Goal: Task Accomplishment & Management: Complete application form

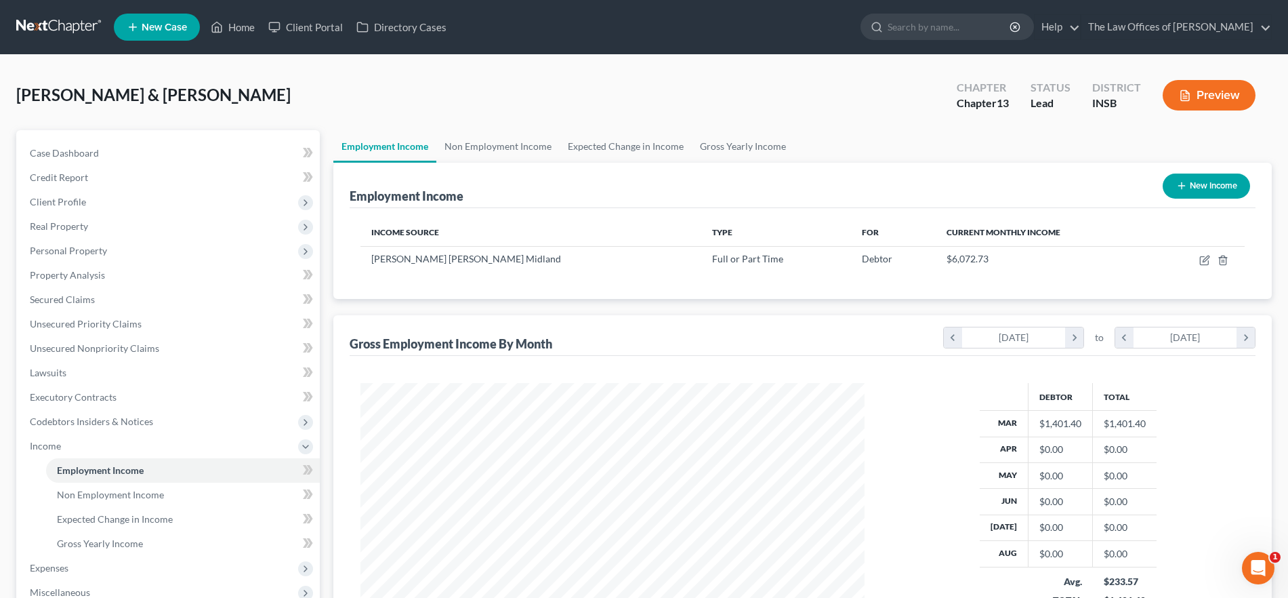
scroll to position [252, 532]
click at [234, 26] on link "Home" at bounding box center [233, 27] width 58 height 24
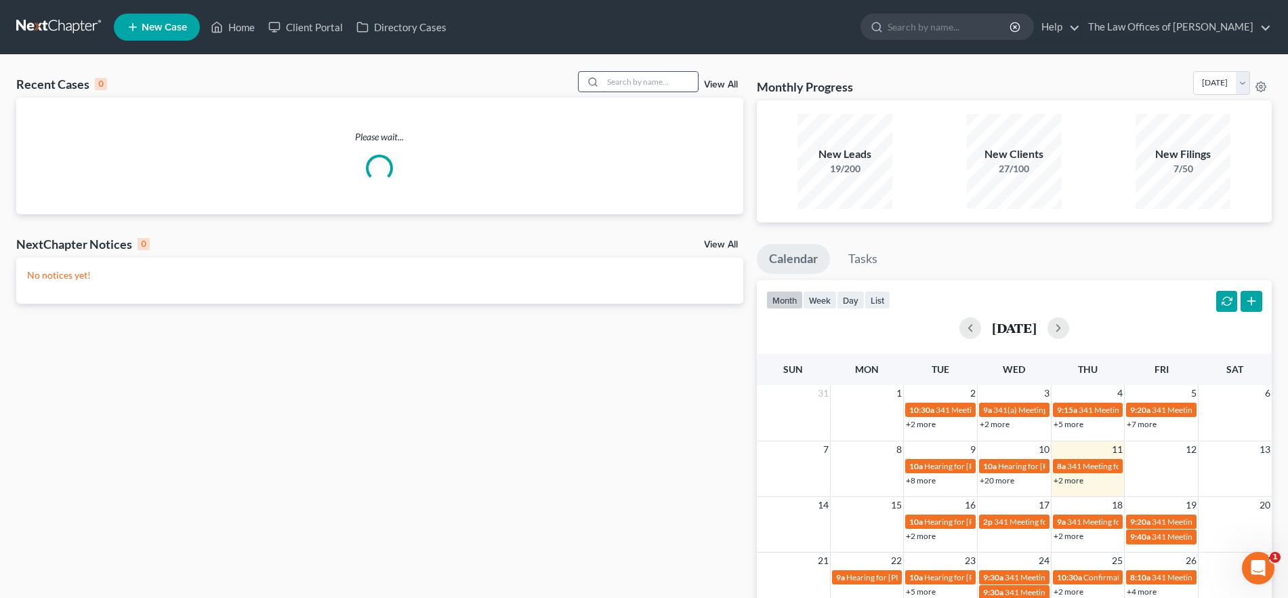
click at [640, 77] on input "search" at bounding box center [650, 82] width 95 height 20
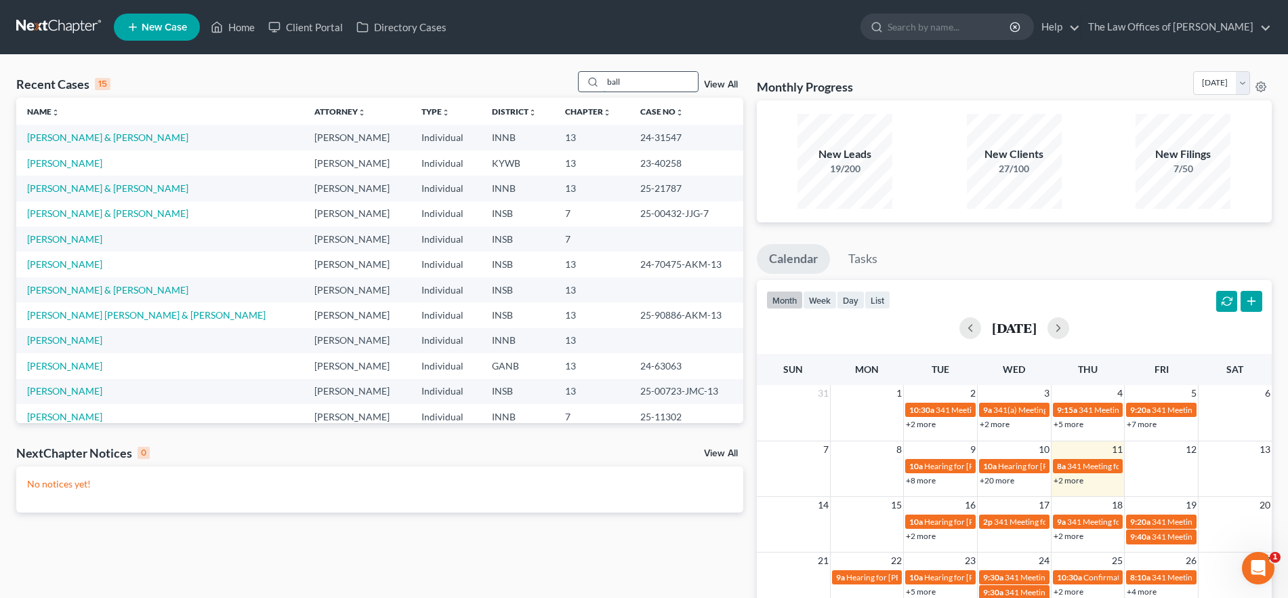
type input "ball"
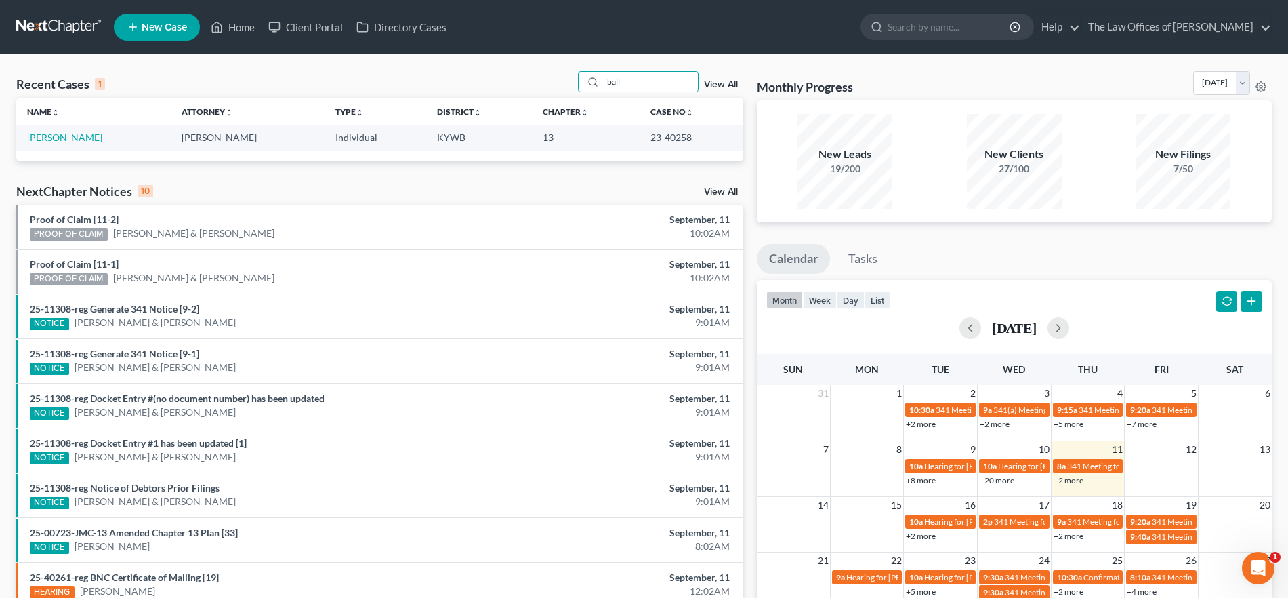
click at [60, 142] on link "[PERSON_NAME]" at bounding box center [64, 137] width 75 height 12
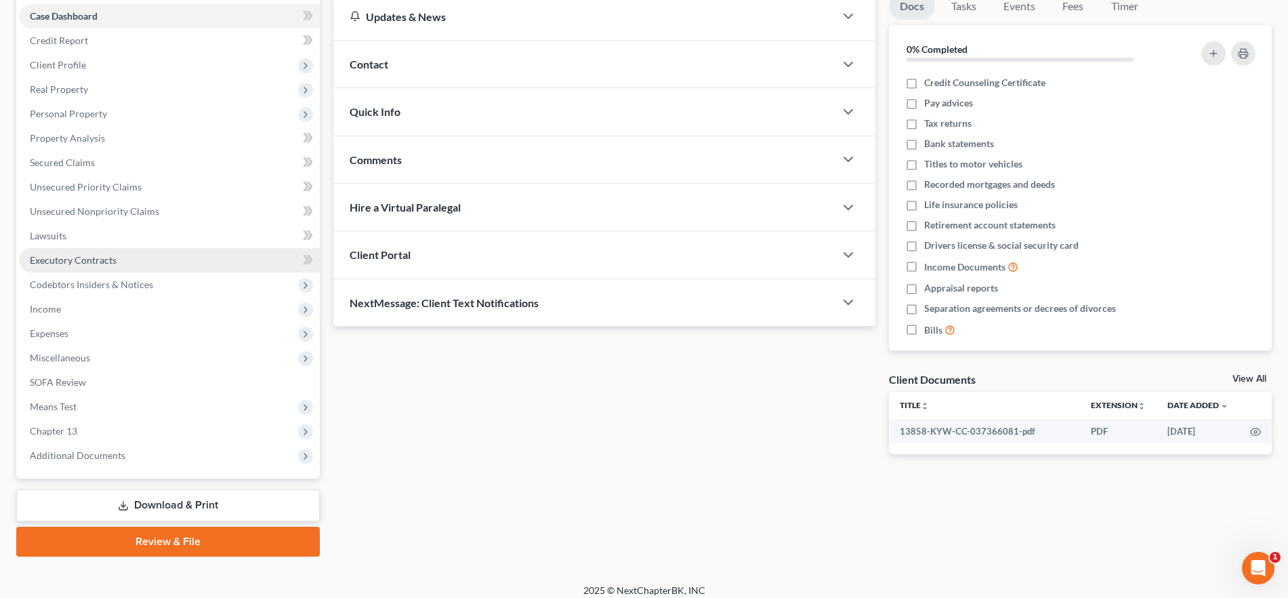
scroll to position [147, 0]
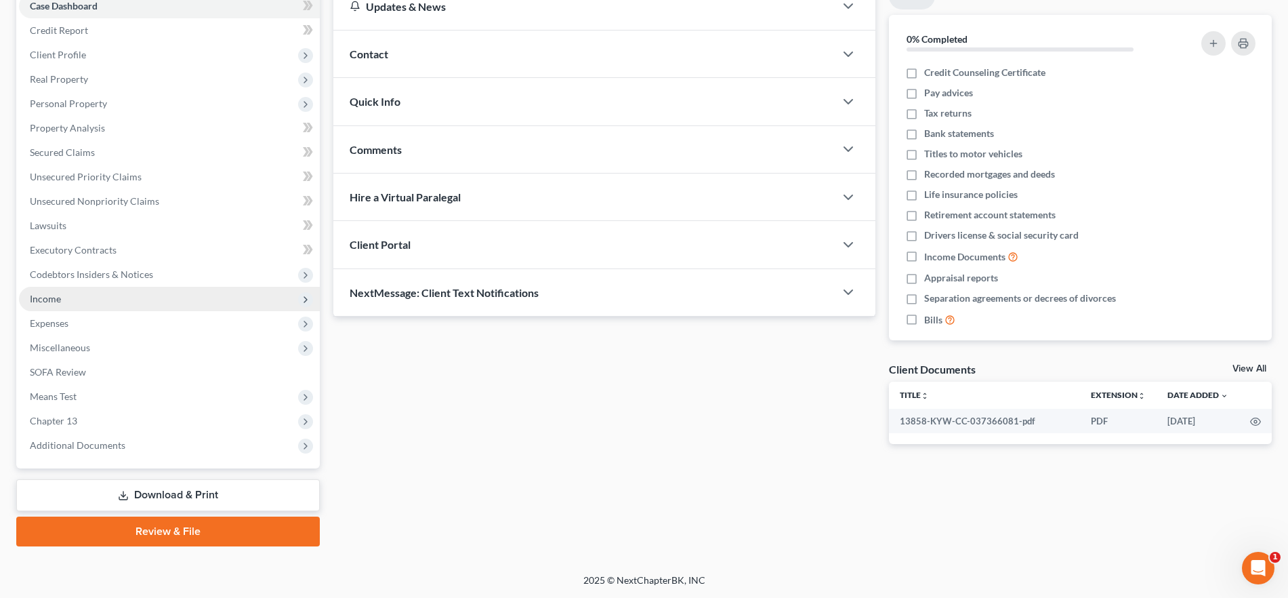
click at [91, 299] on span "Income" at bounding box center [169, 299] width 301 height 24
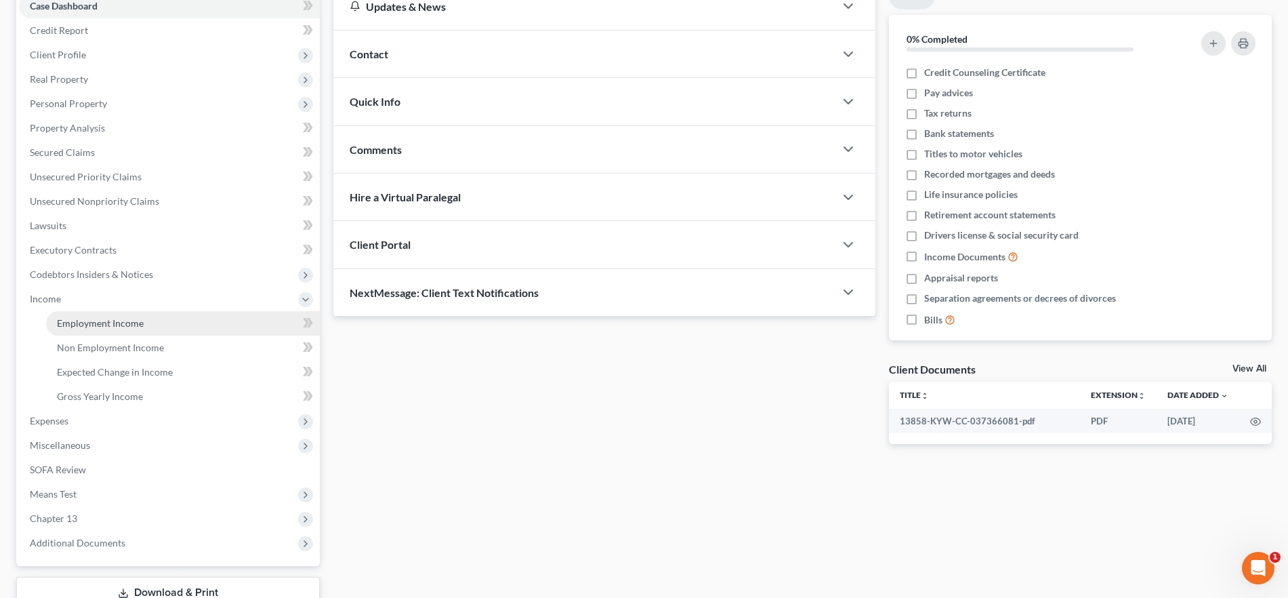
click at [131, 324] on span "Employment Income" at bounding box center [100, 323] width 87 height 12
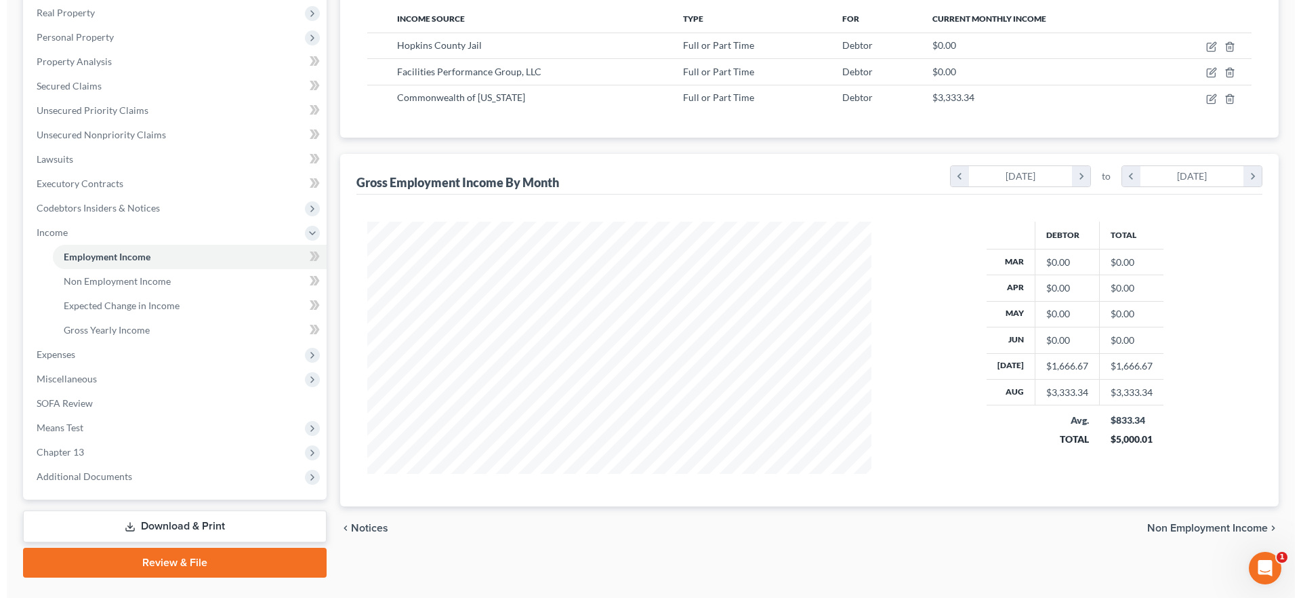
scroll to position [169, 0]
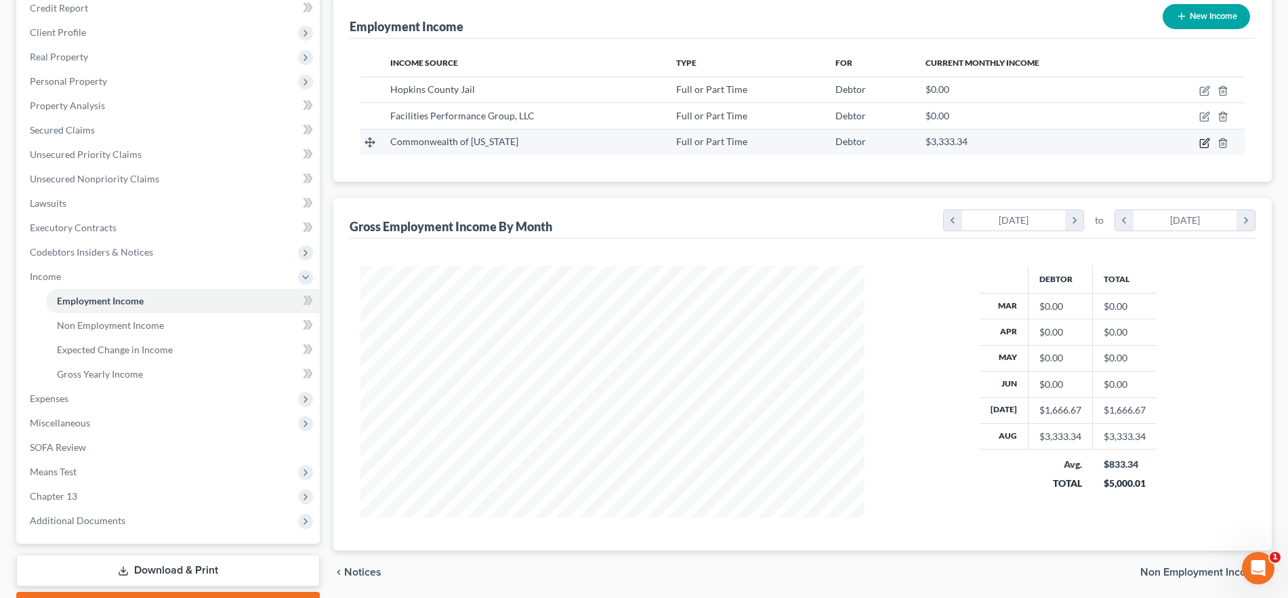
click at [1202, 145] on icon "button" at bounding box center [1204, 143] width 11 height 11
select select "0"
select select "18"
select select "1"
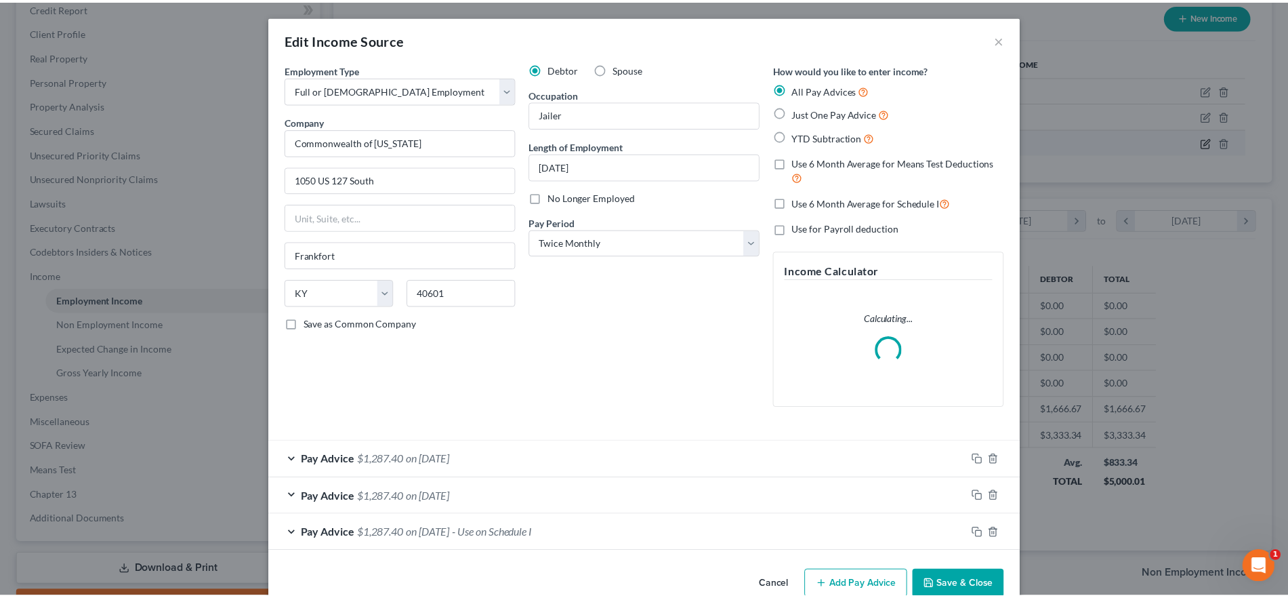
scroll to position [255, 537]
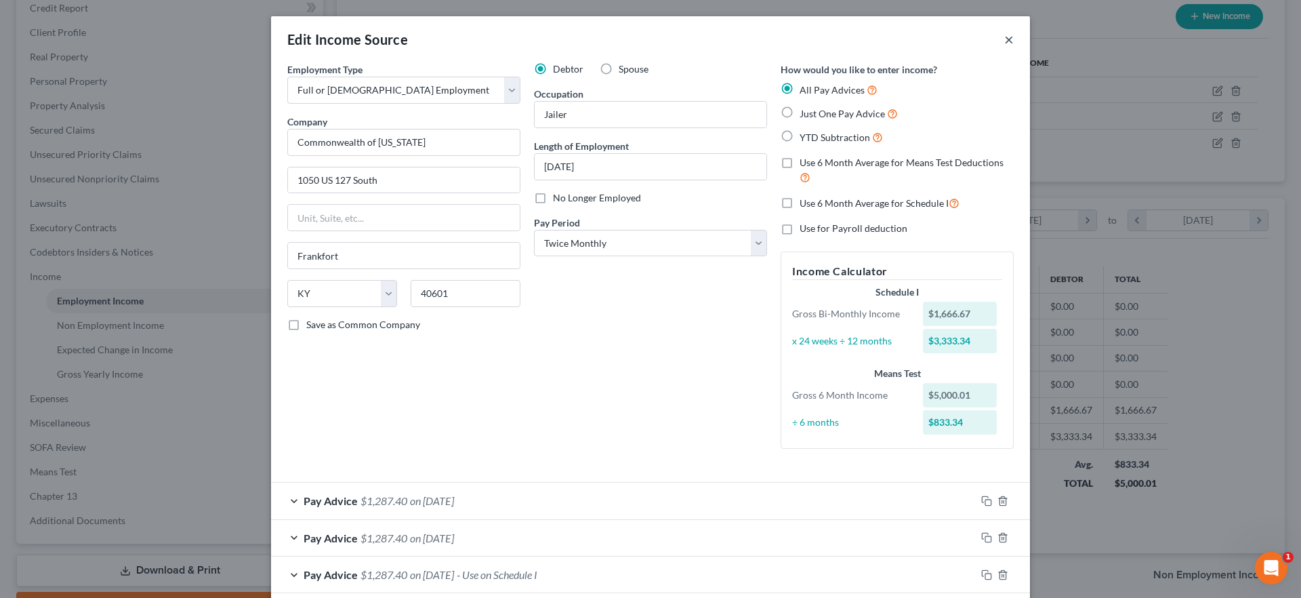
click at [1005, 37] on button "×" at bounding box center [1008, 39] width 9 height 16
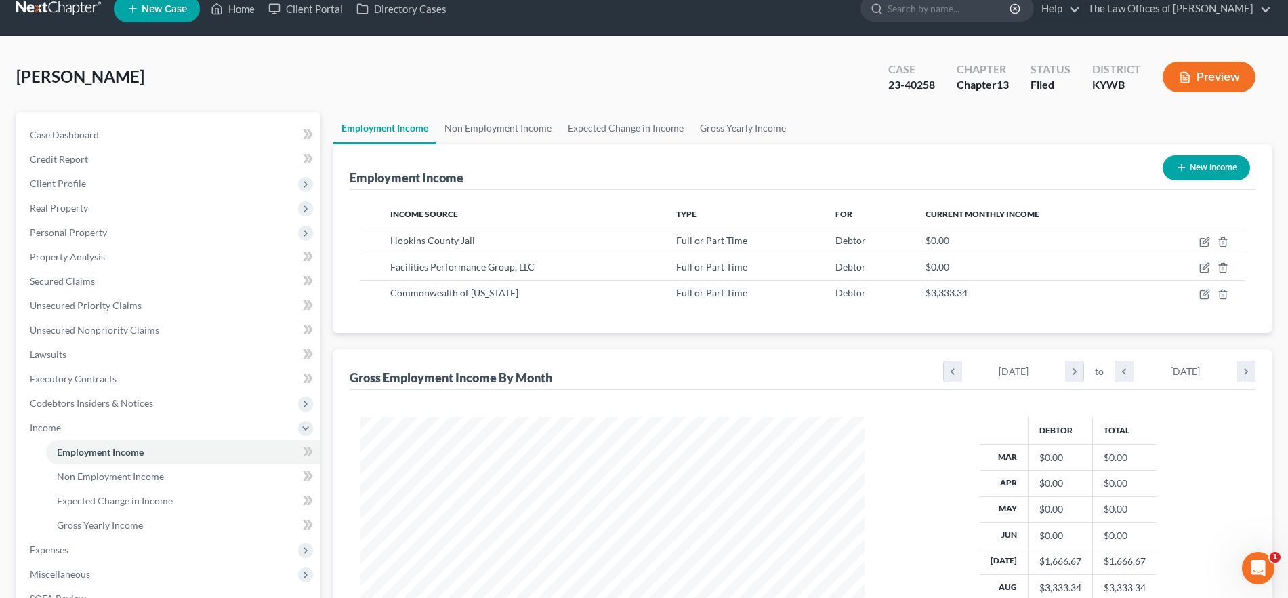
scroll to position [0, 0]
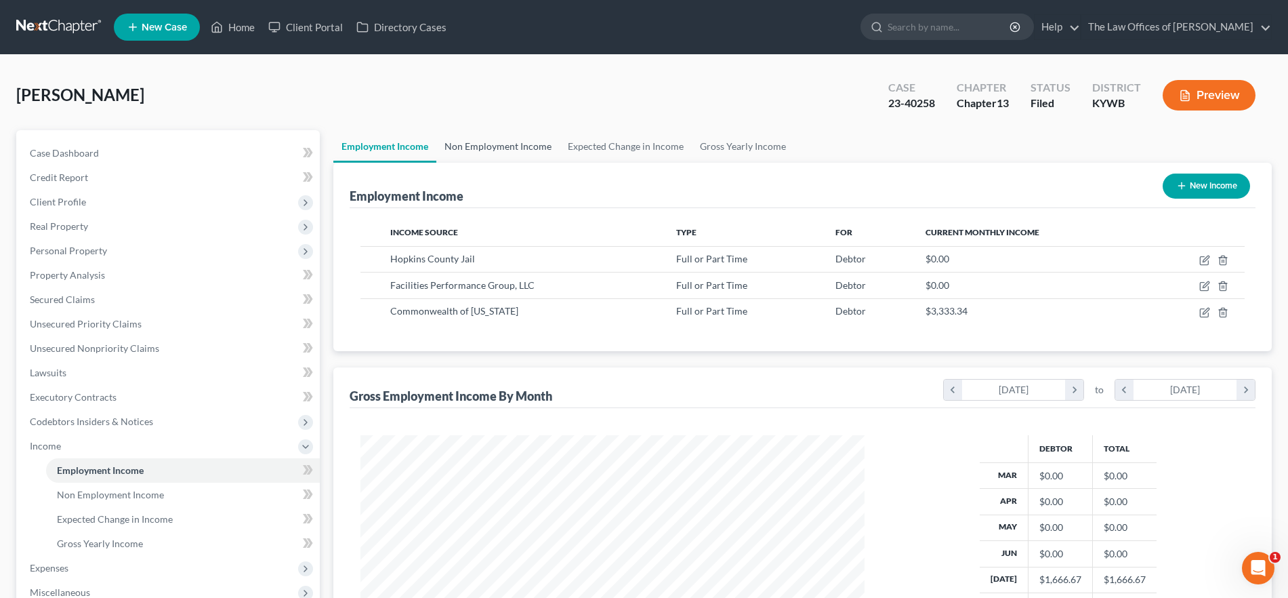
click at [514, 144] on link "Non Employment Income" at bounding box center [497, 146] width 123 height 33
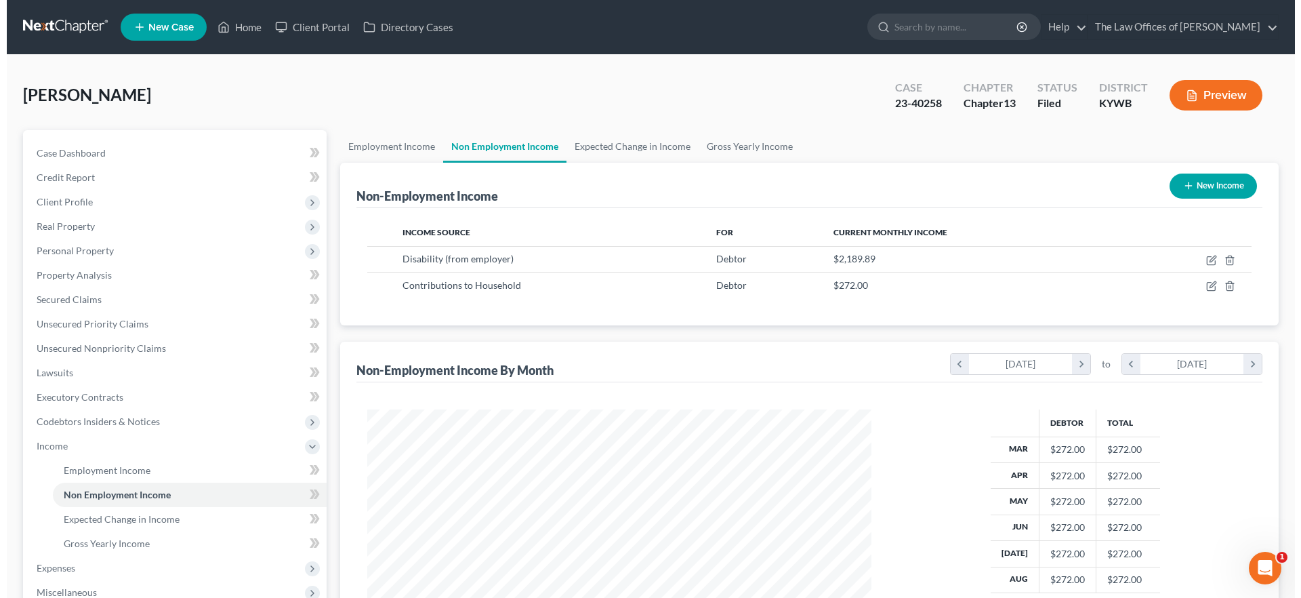
scroll to position [252, 532]
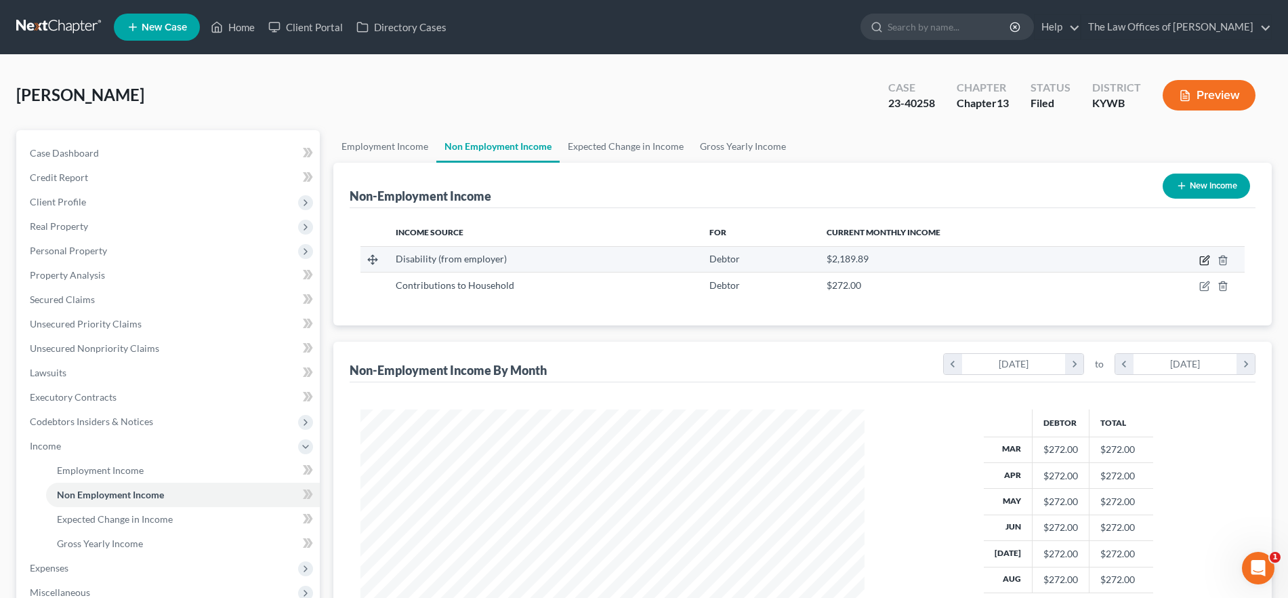
click at [1204, 259] on icon "button" at bounding box center [1205, 258] width 6 height 6
select select "1"
select select "2"
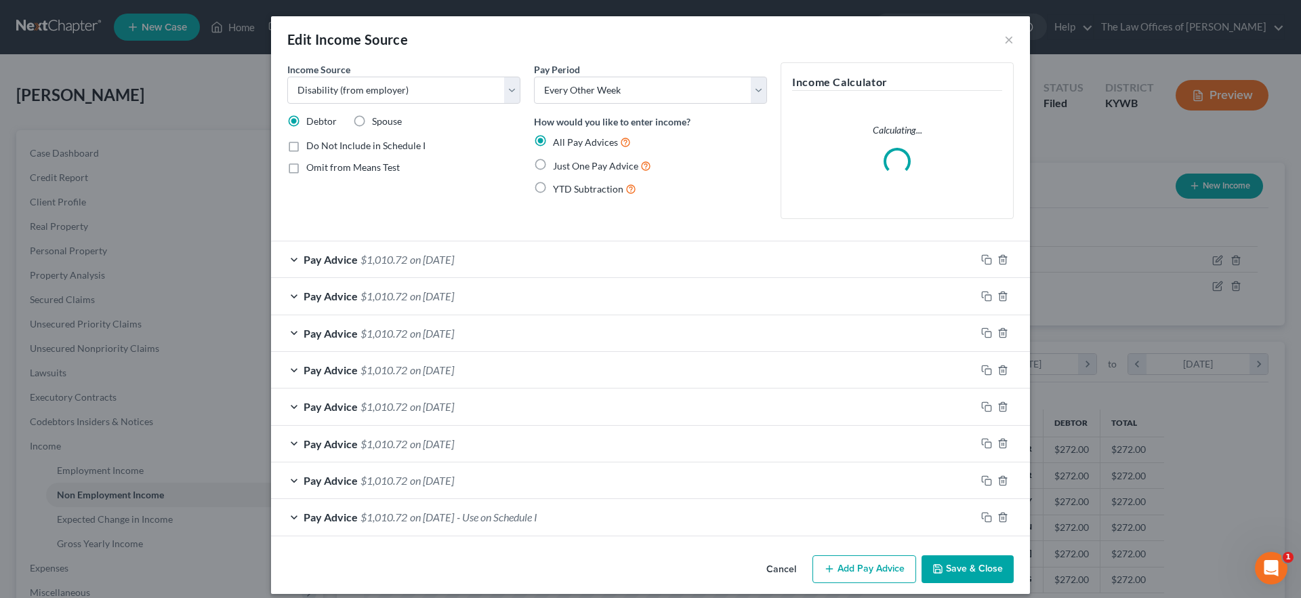
scroll to position [255, 537]
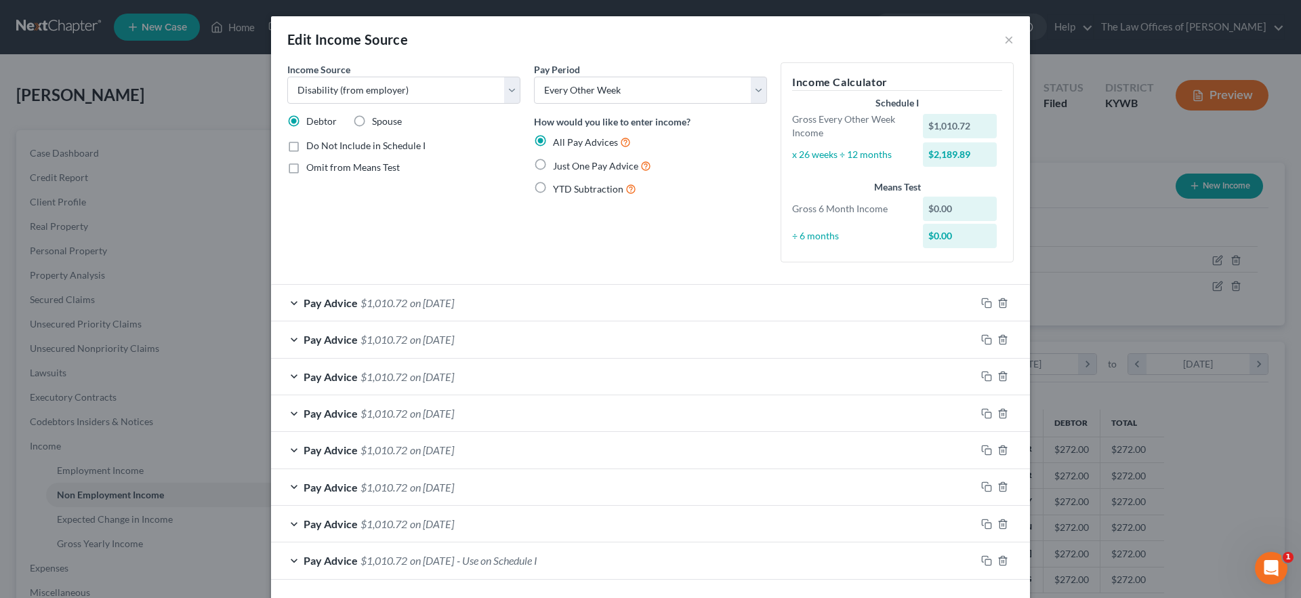
click at [306, 146] on label "Do Not Include in Schedule I" at bounding box center [365, 146] width 119 height 14
click at [312, 146] on input "Do Not Include in Schedule I" at bounding box center [316, 143] width 9 height 9
checkbox input "true"
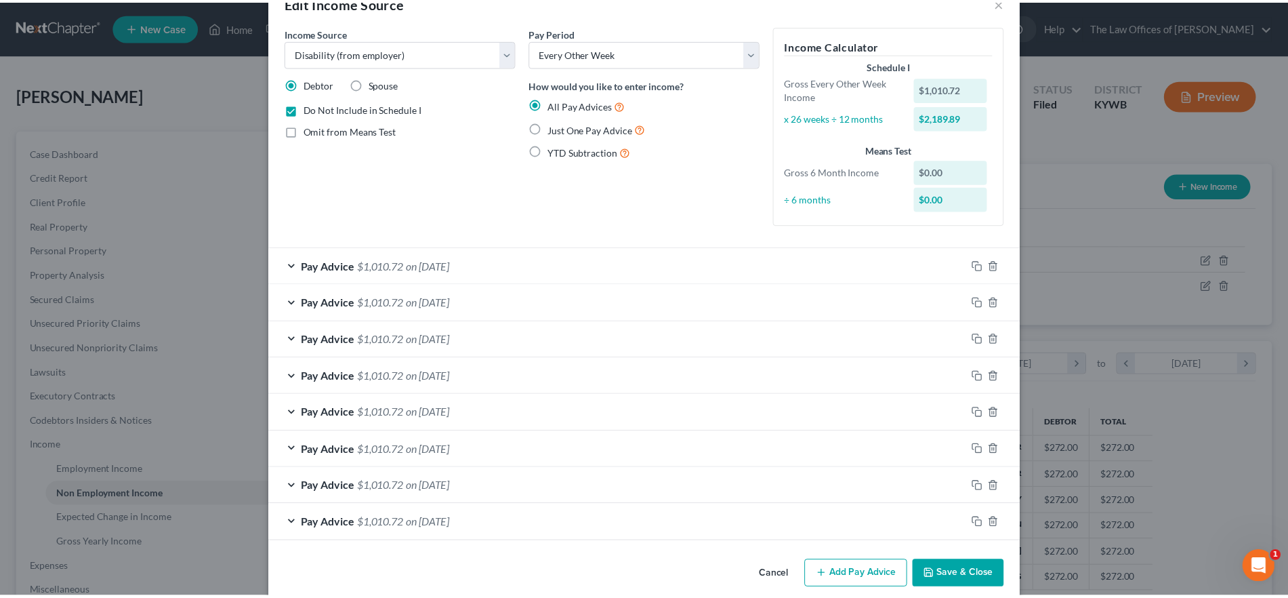
scroll to position [56, 0]
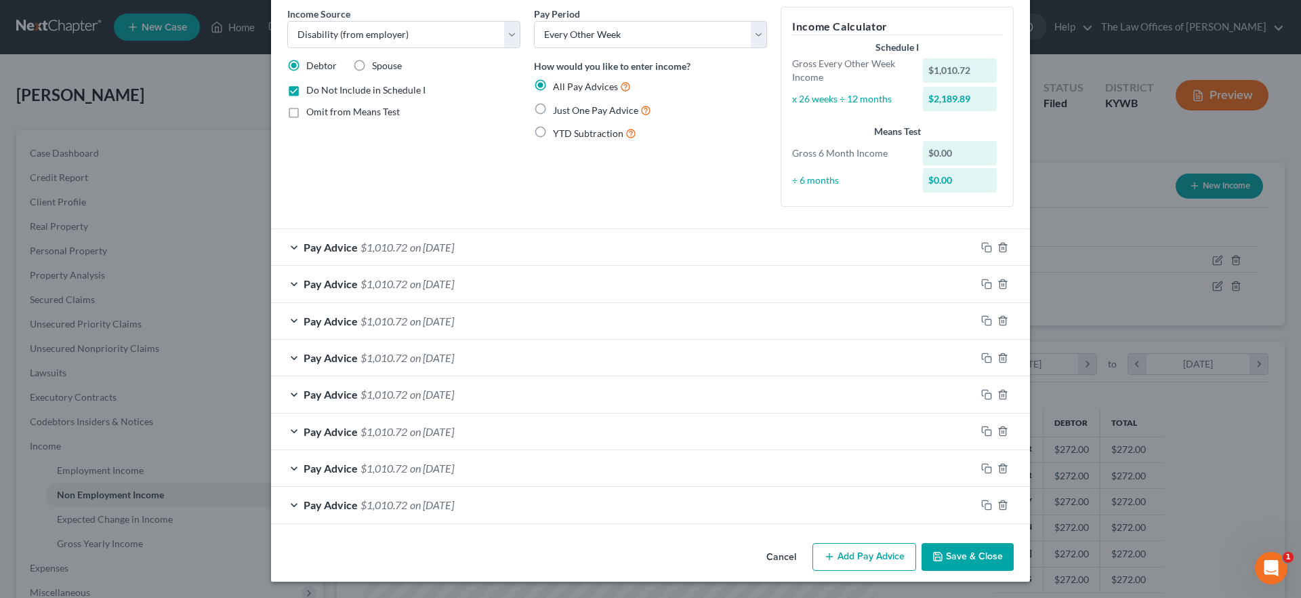
click at [967, 562] on button "Save & Close" at bounding box center [967, 557] width 92 height 28
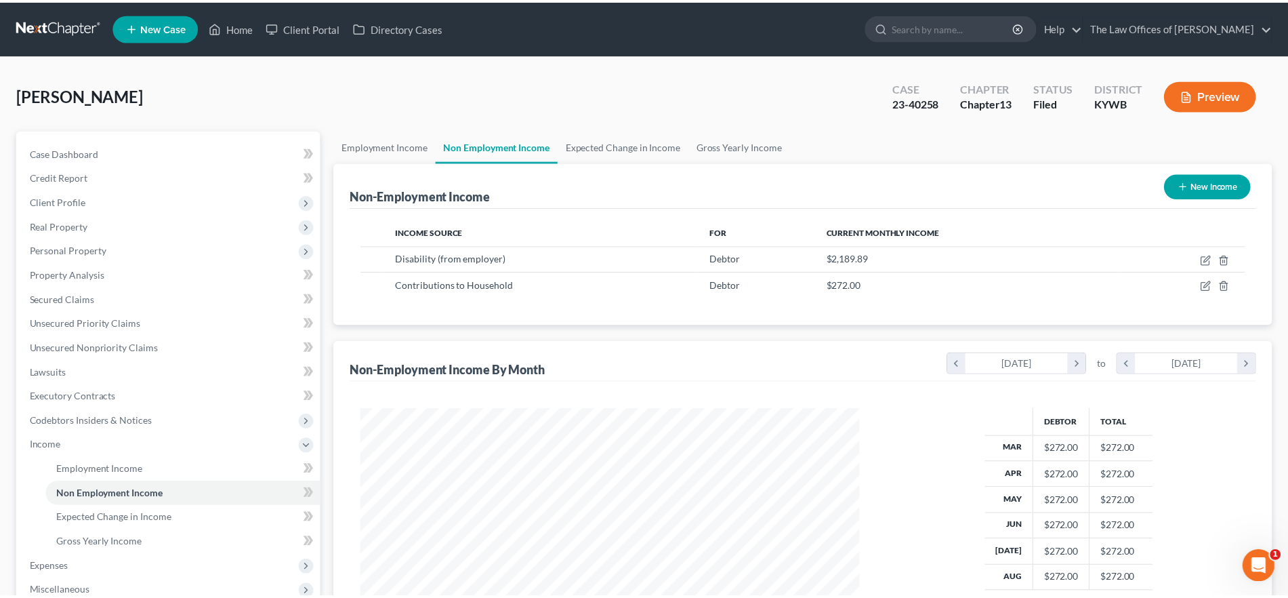
scroll to position [677213, 676933]
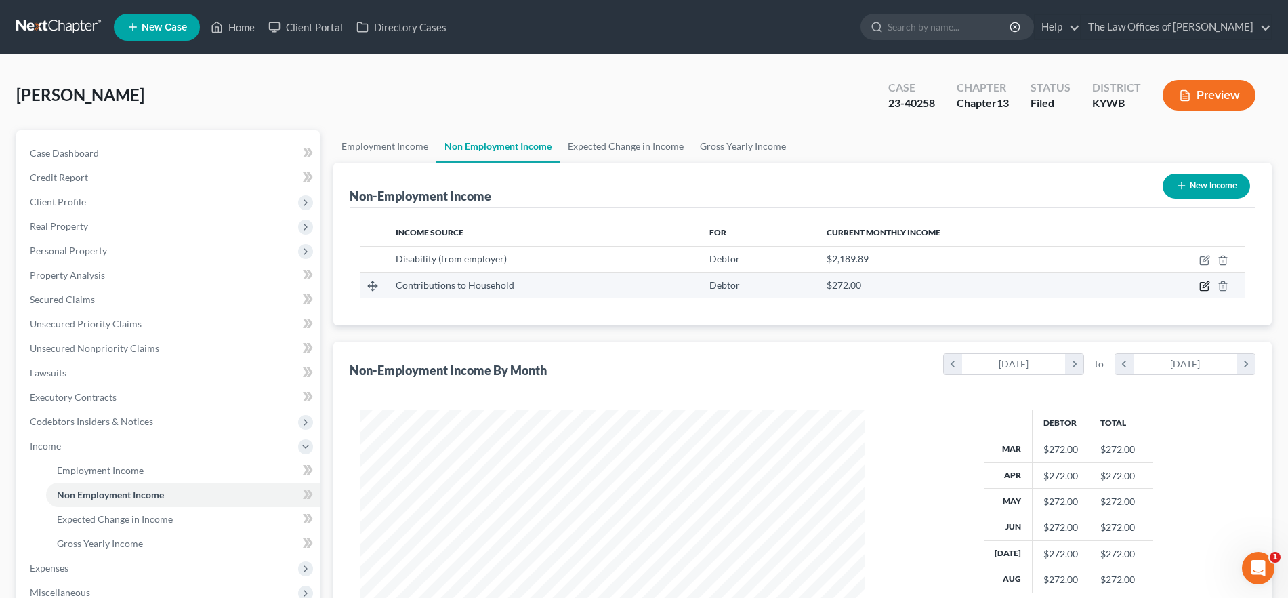
click at [1200, 283] on icon "button" at bounding box center [1204, 287] width 8 height 8
select select "8"
select select "0"
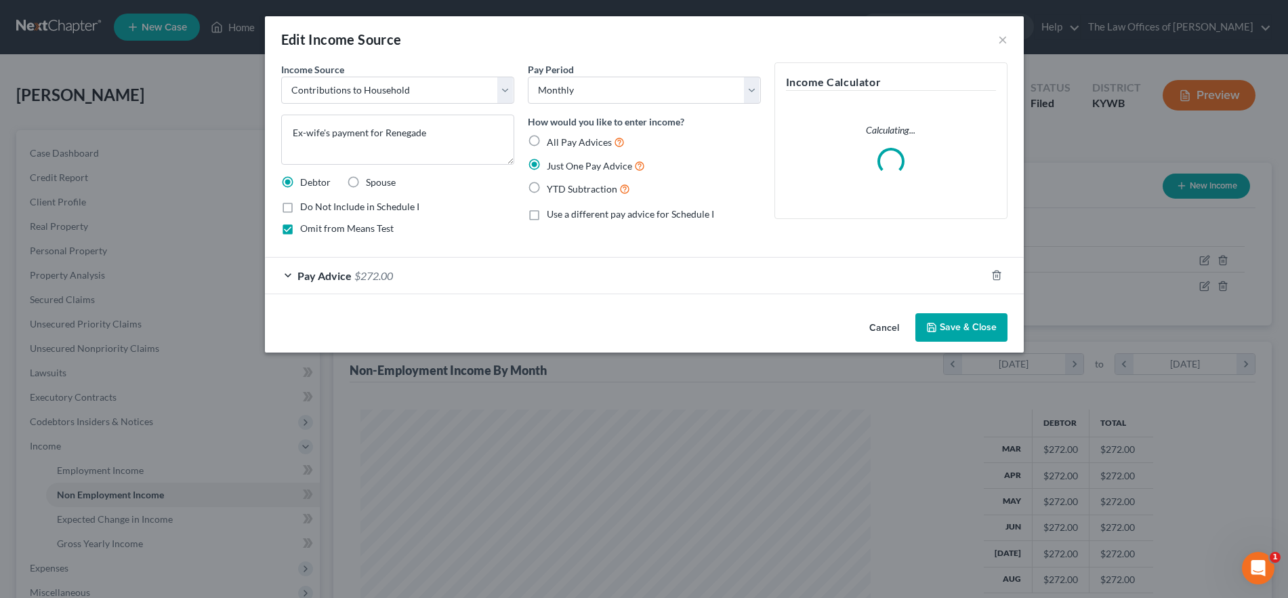
scroll to position [255, 537]
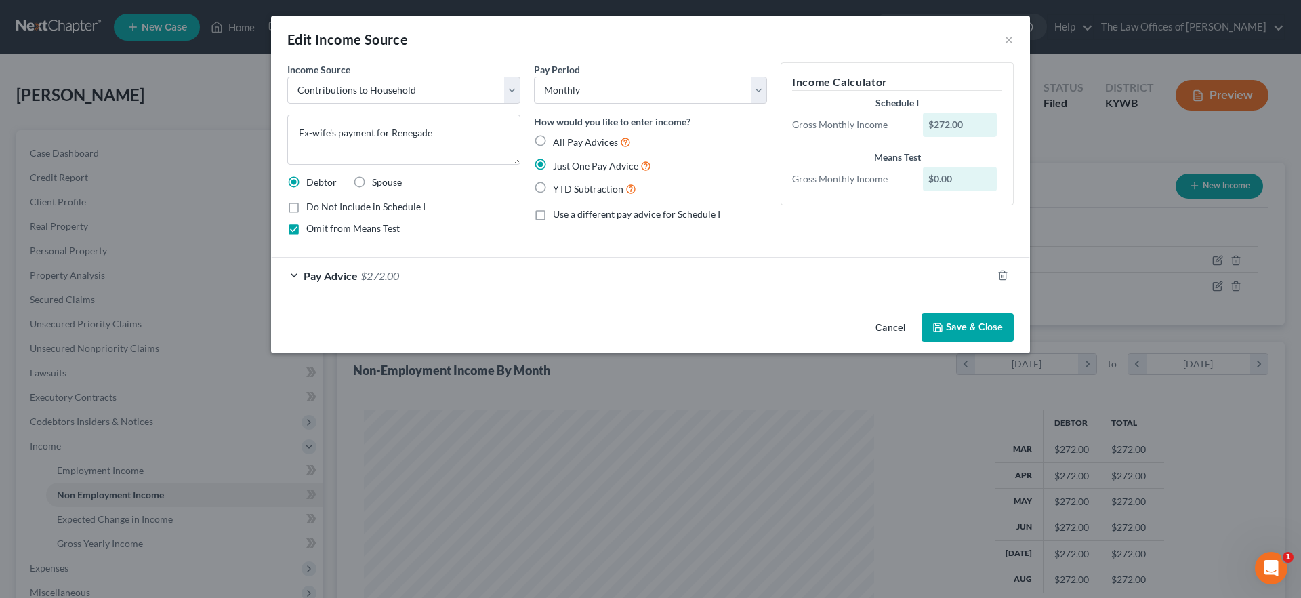
click at [957, 325] on button "Save & Close" at bounding box center [967, 327] width 92 height 28
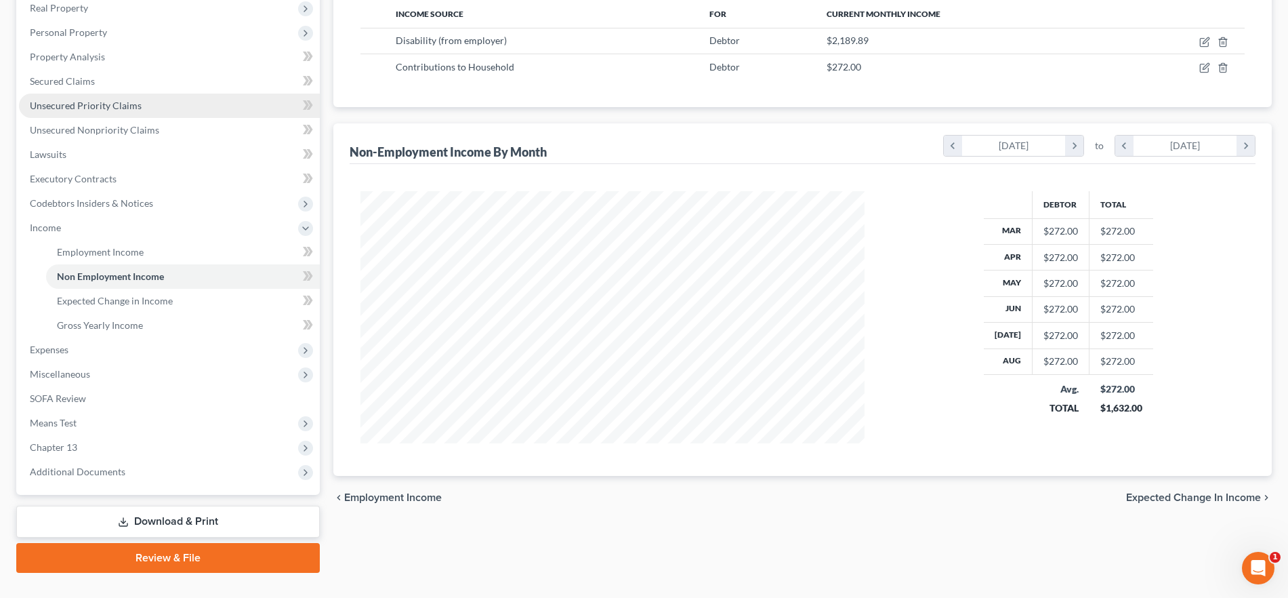
scroll to position [221, 0]
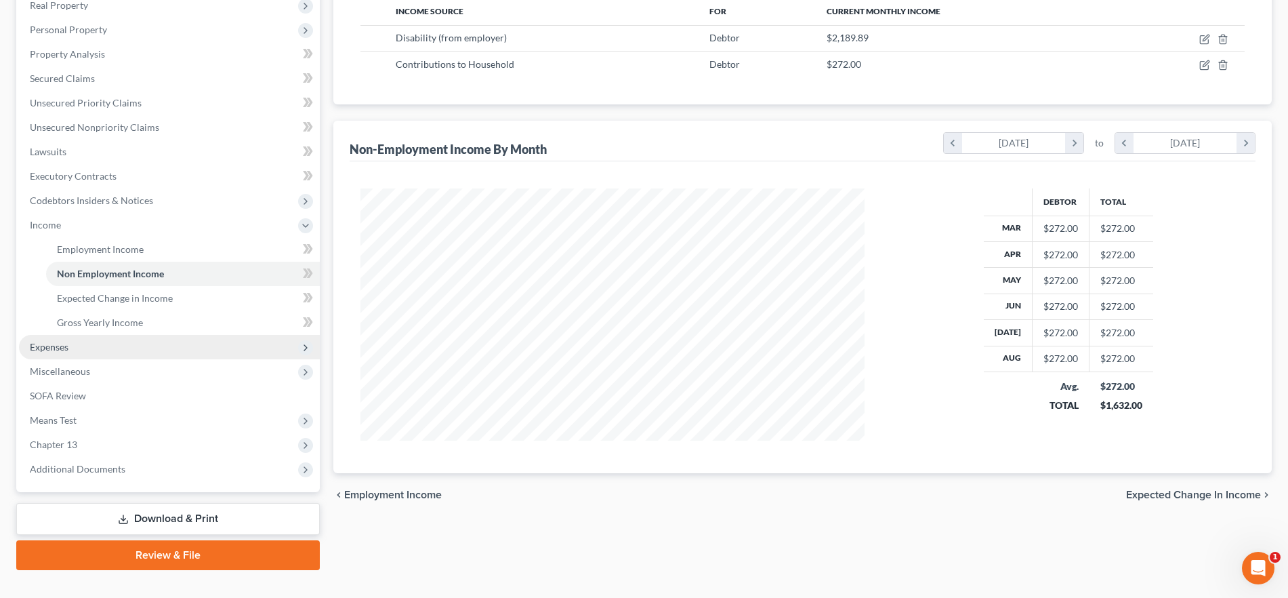
click at [102, 352] on span "Expenses" at bounding box center [169, 347] width 301 height 24
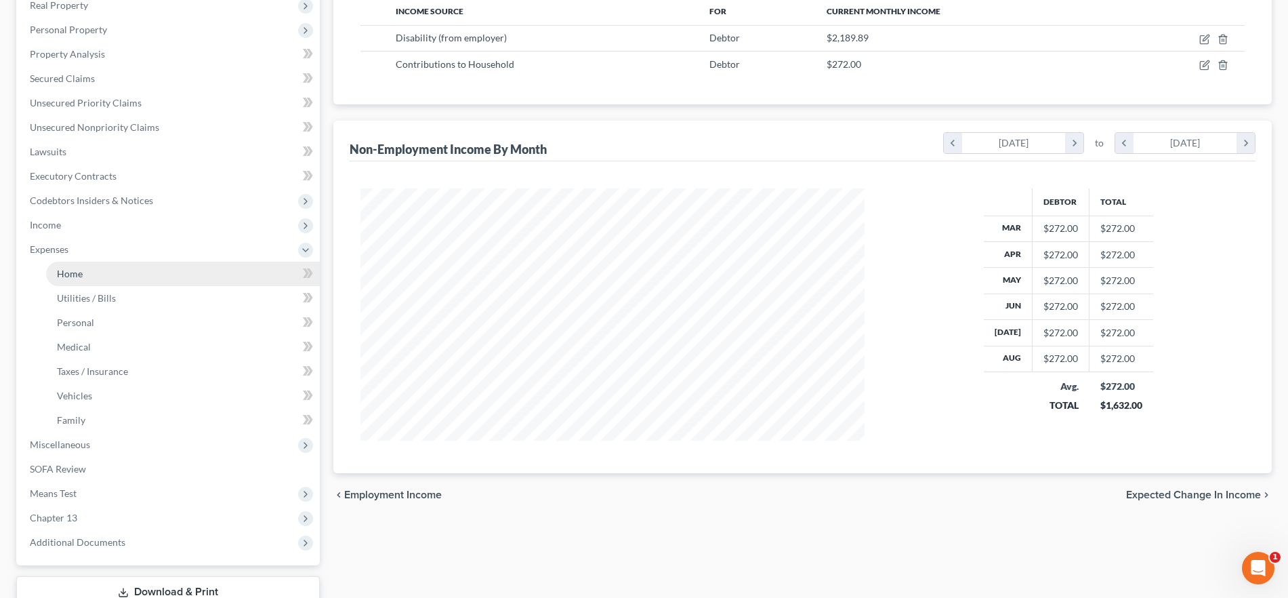
click at [115, 268] on link "Home" at bounding box center [183, 274] width 274 height 24
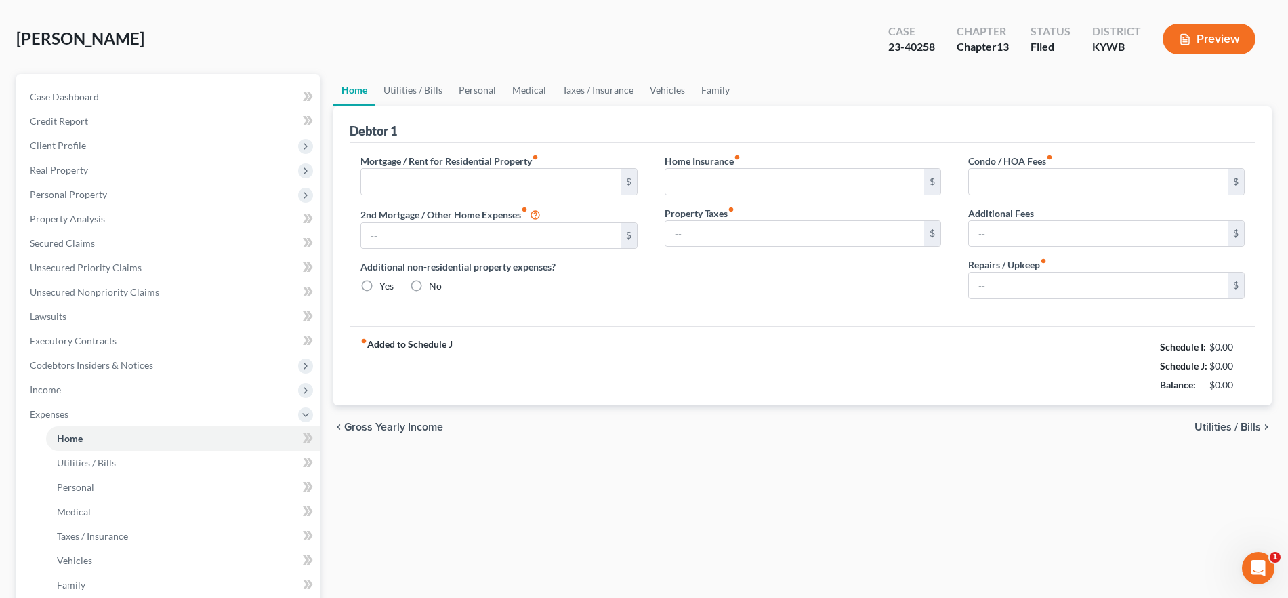
scroll to position [5, 0]
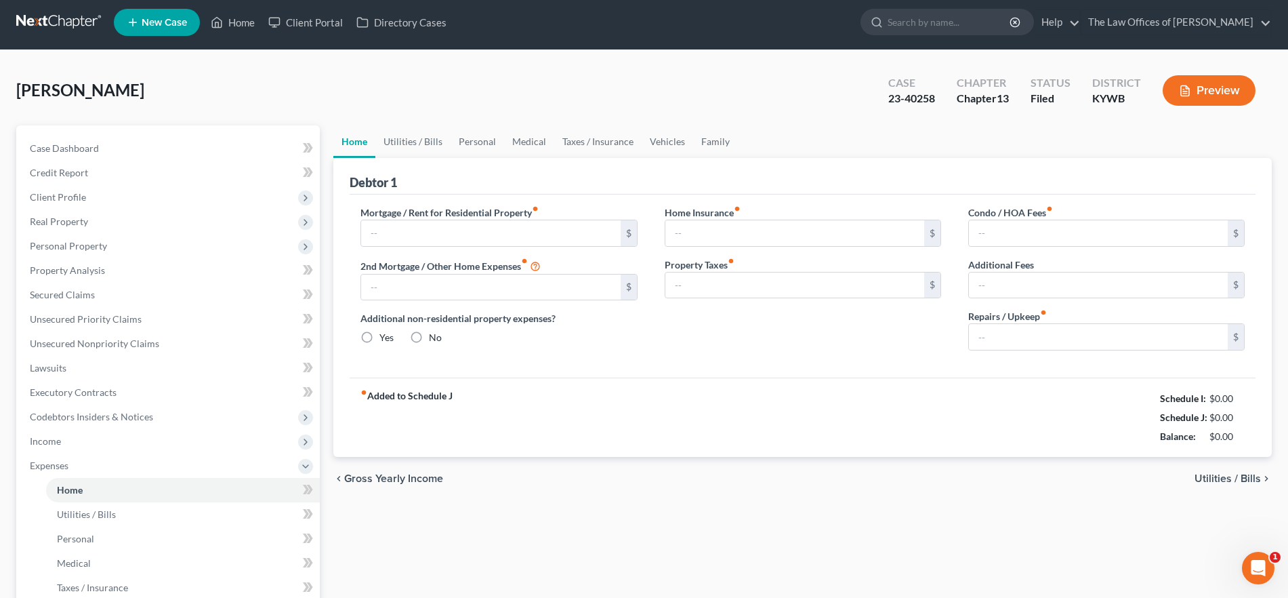
type input "500.00"
type input "0.00"
radio input "true"
type input "0.00"
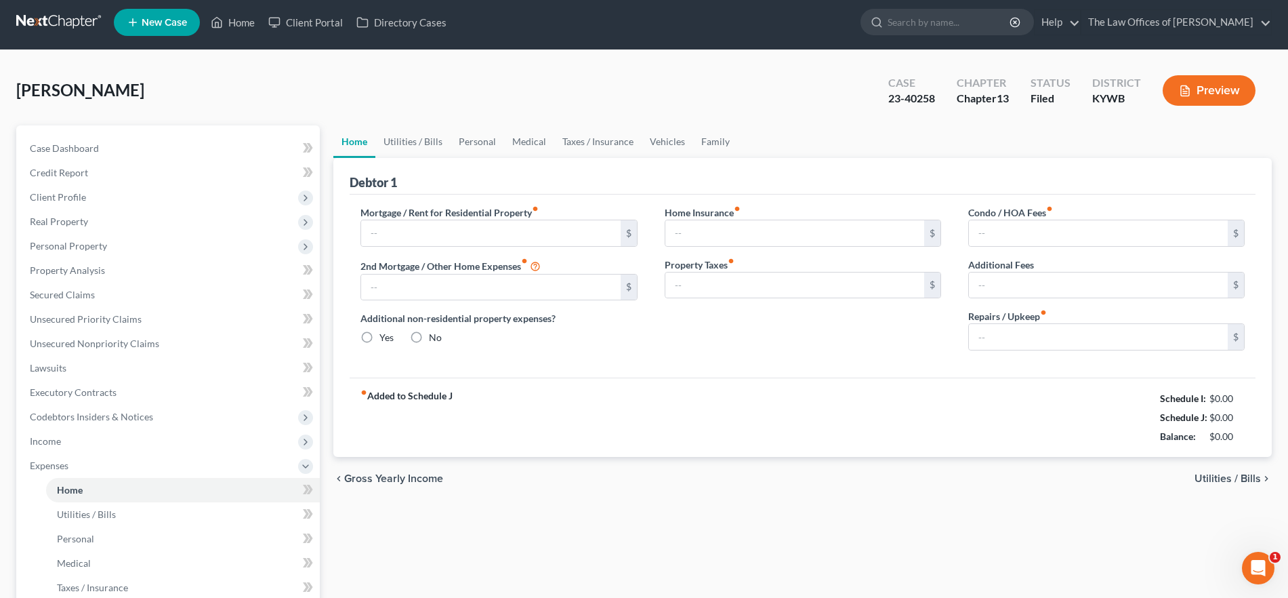
type input "0.00"
type input "100.00"
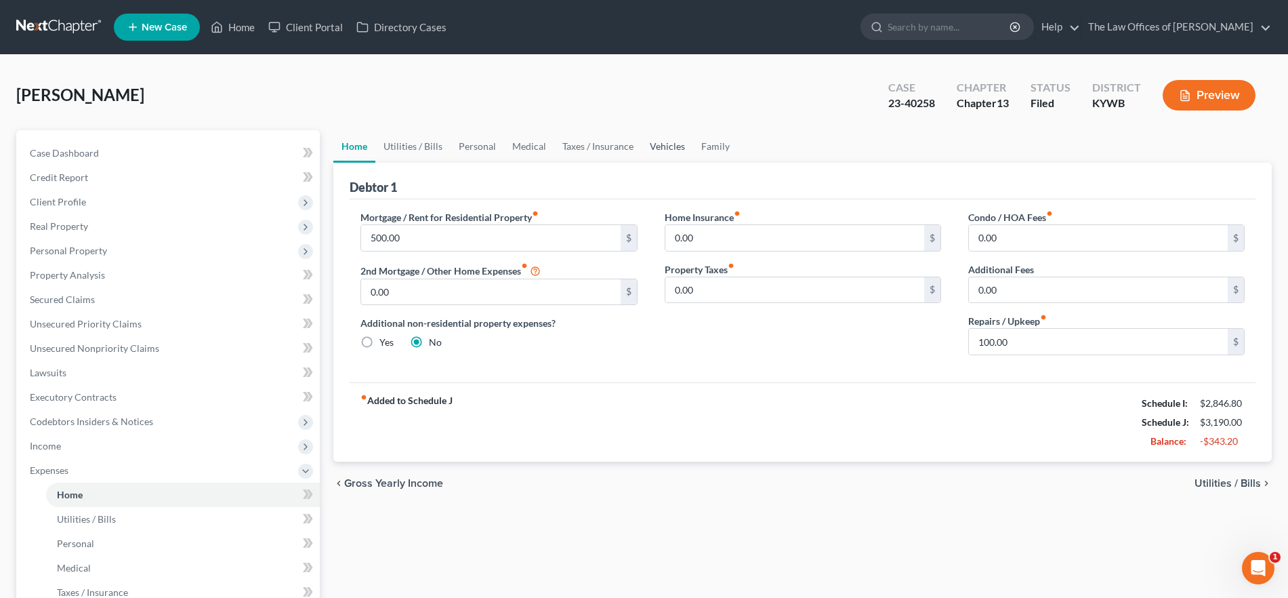
click at [661, 145] on link "Vehicles" at bounding box center [667, 146] width 51 height 33
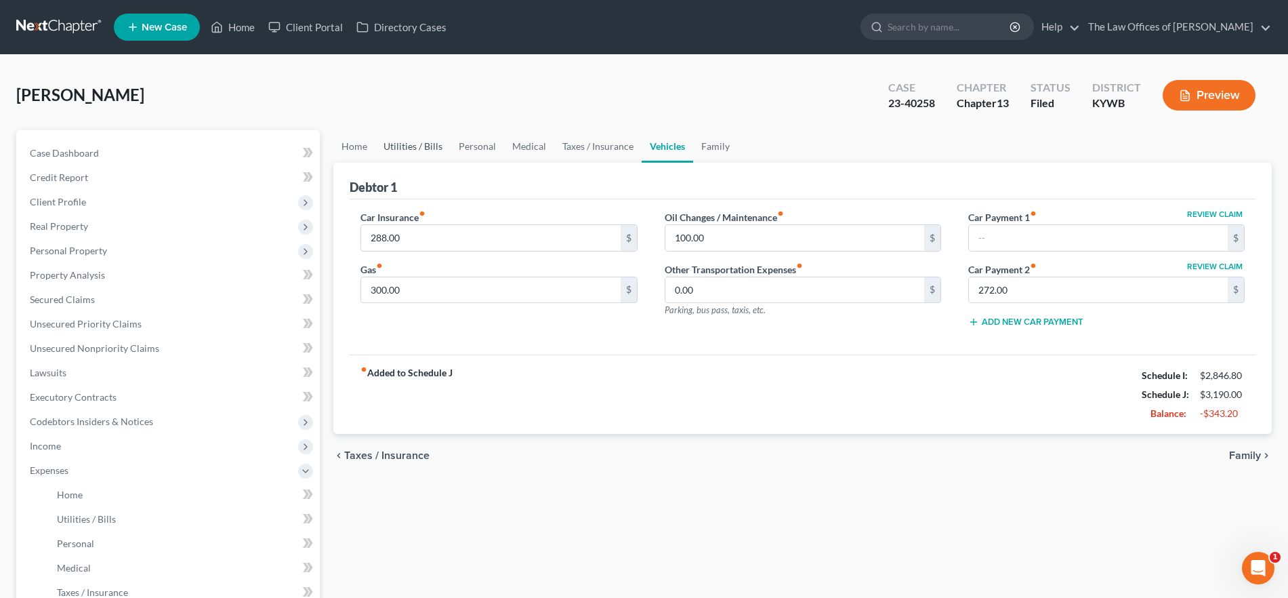
click at [387, 149] on link "Utilities / Bills" at bounding box center [412, 146] width 75 height 33
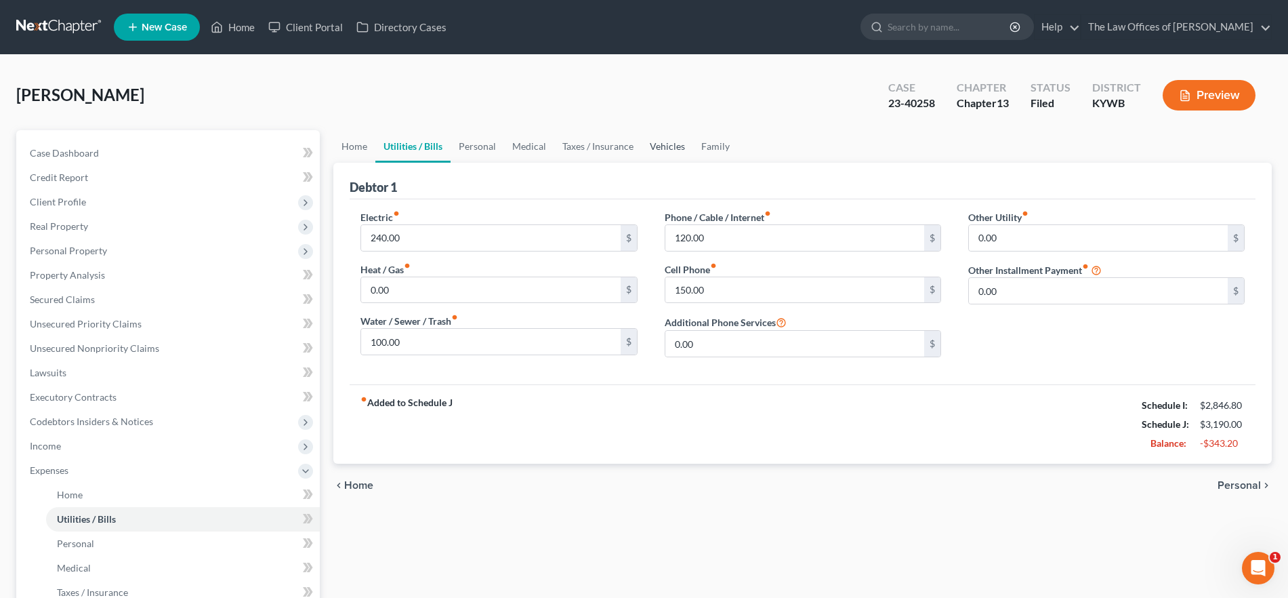
click at [656, 148] on link "Vehicles" at bounding box center [667, 146] width 51 height 33
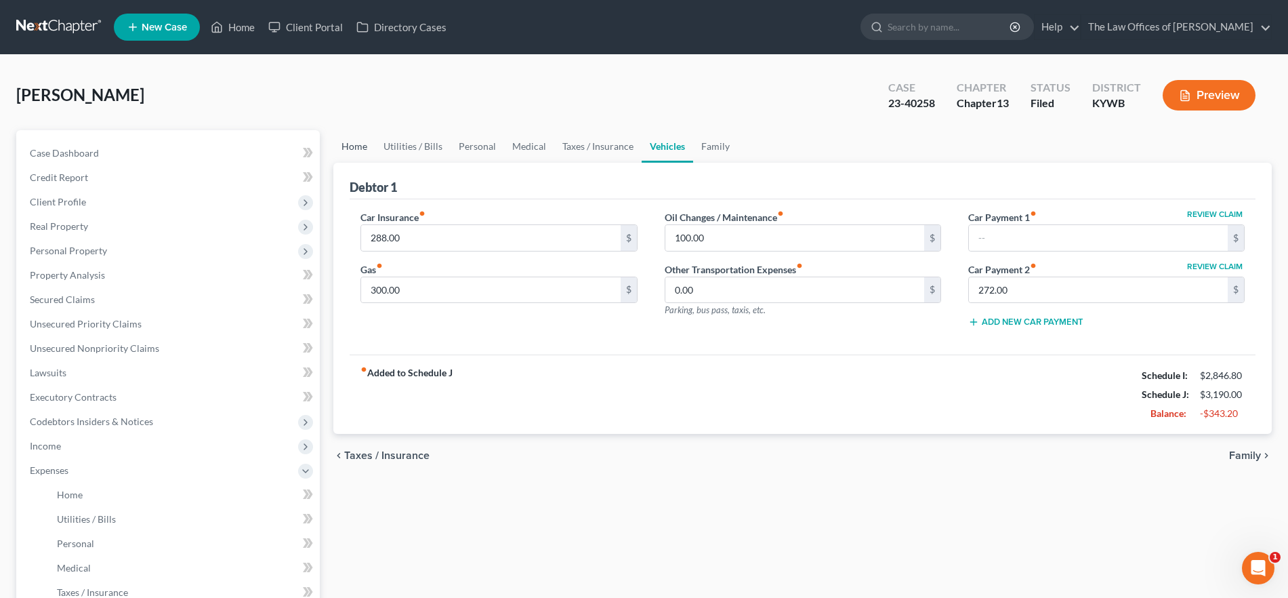
click at [364, 145] on link "Home" at bounding box center [354, 146] width 42 height 33
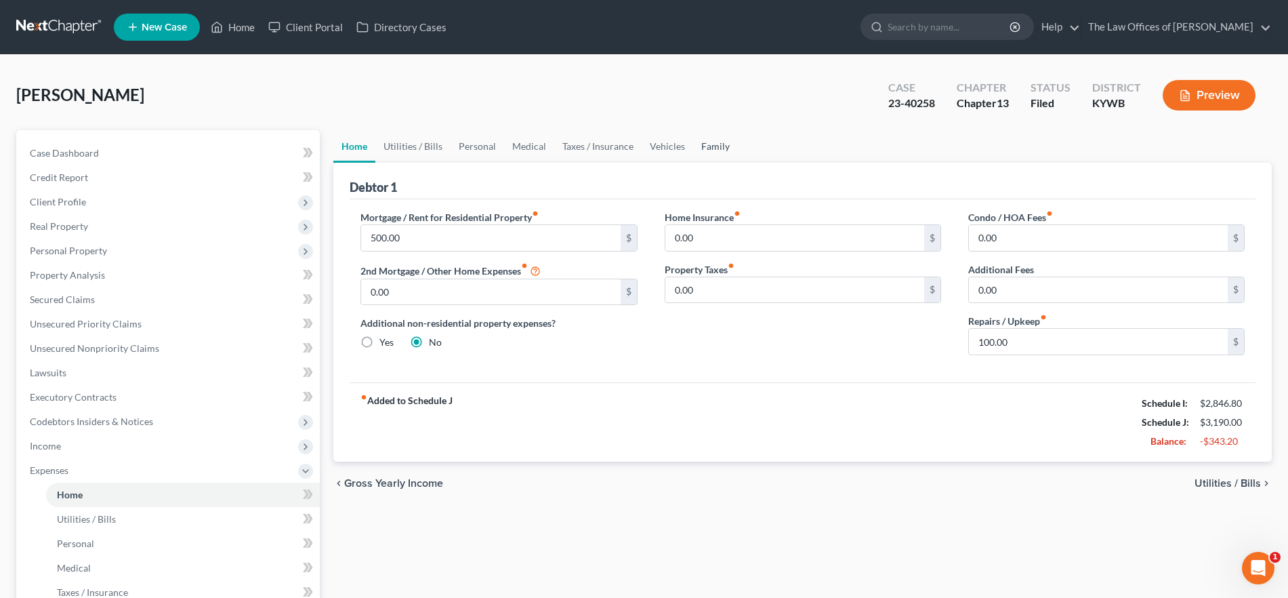
click at [713, 146] on link "Family" at bounding box center [715, 146] width 45 height 33
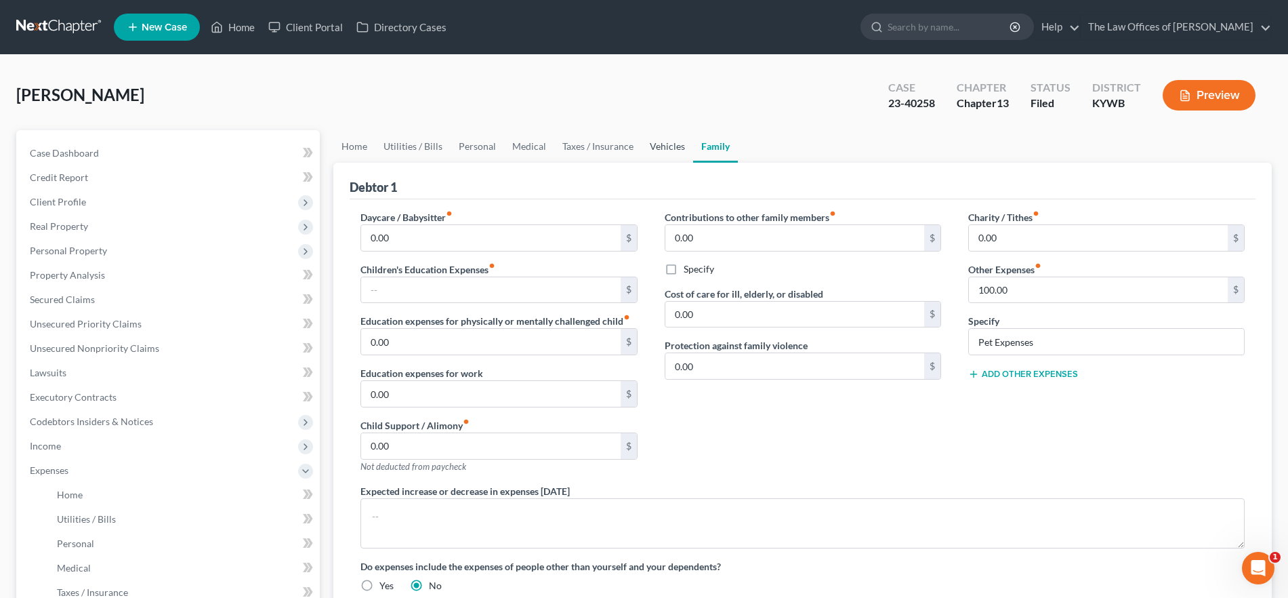
click at [654, 148] on link "Vehicles" at bounding box center [667, 146] width 51 height 33
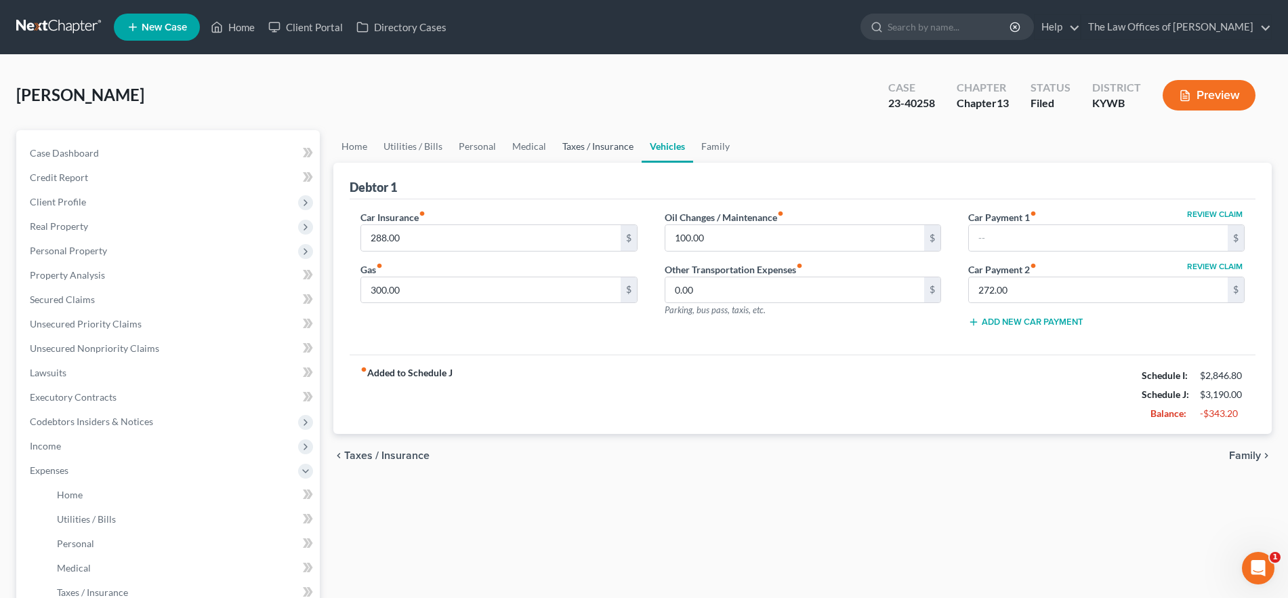
click at [607, 141] on link "Taxes / Insurance" at bounding box center [597, 146] width 87 height 33
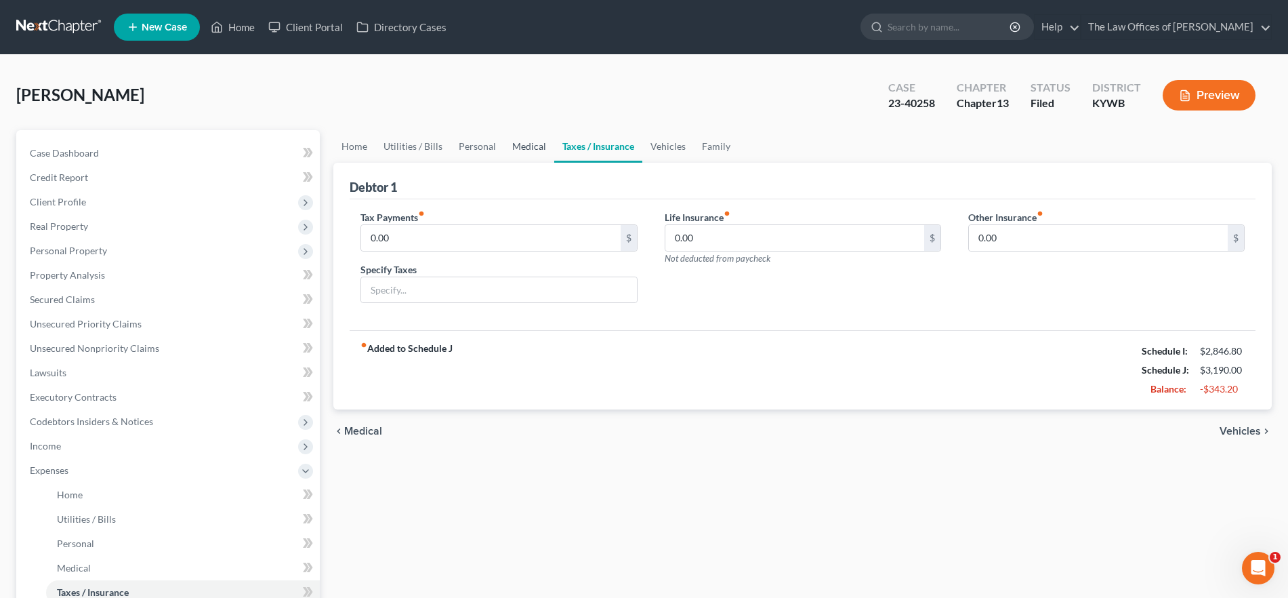
click at [518, 148] on link "Medical" at bounding box center [529, 146] width 50 height 33
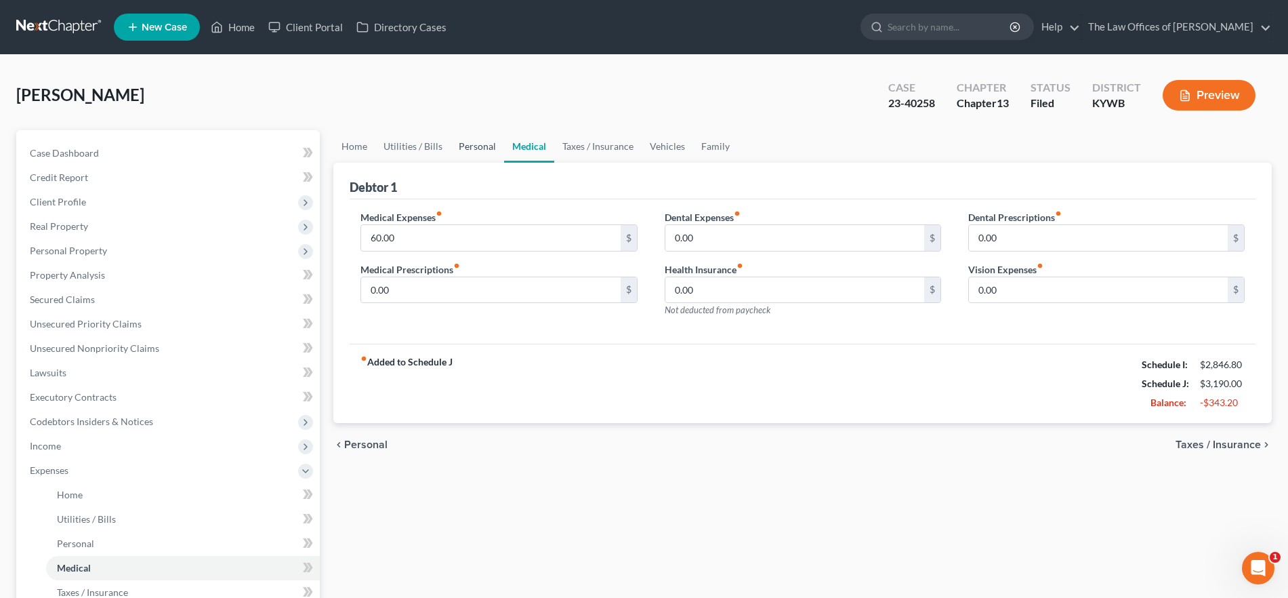
click at [480, 146] on link "Personal" at bounding box center [478, 146] width 54 height 33
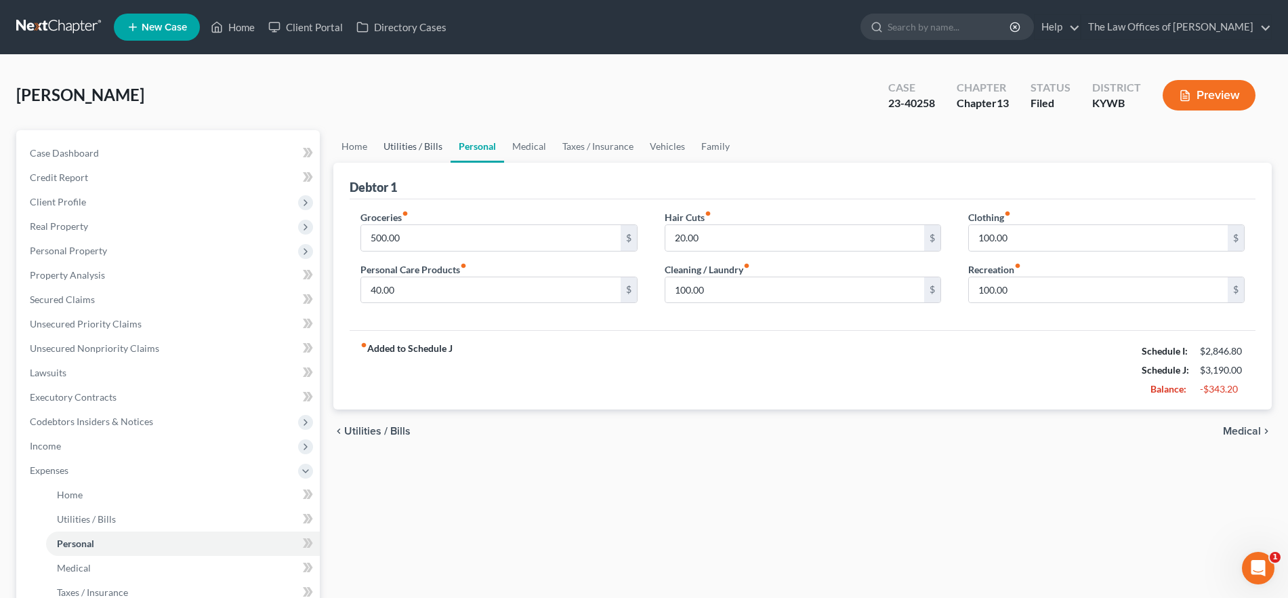
click at [411, 144] on link "Utilities / Bills" at bounding box center [412, 146] width 75 height 33
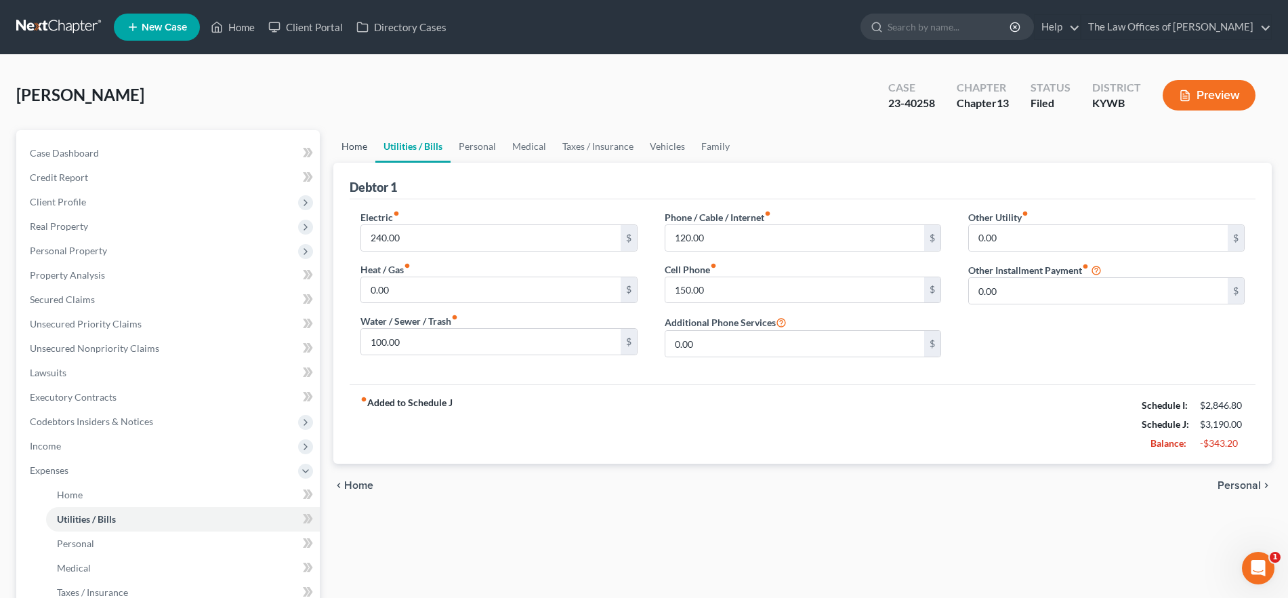
click at [336, 146] on link "Home" at bounding box center [354, 146] width 42 height 33
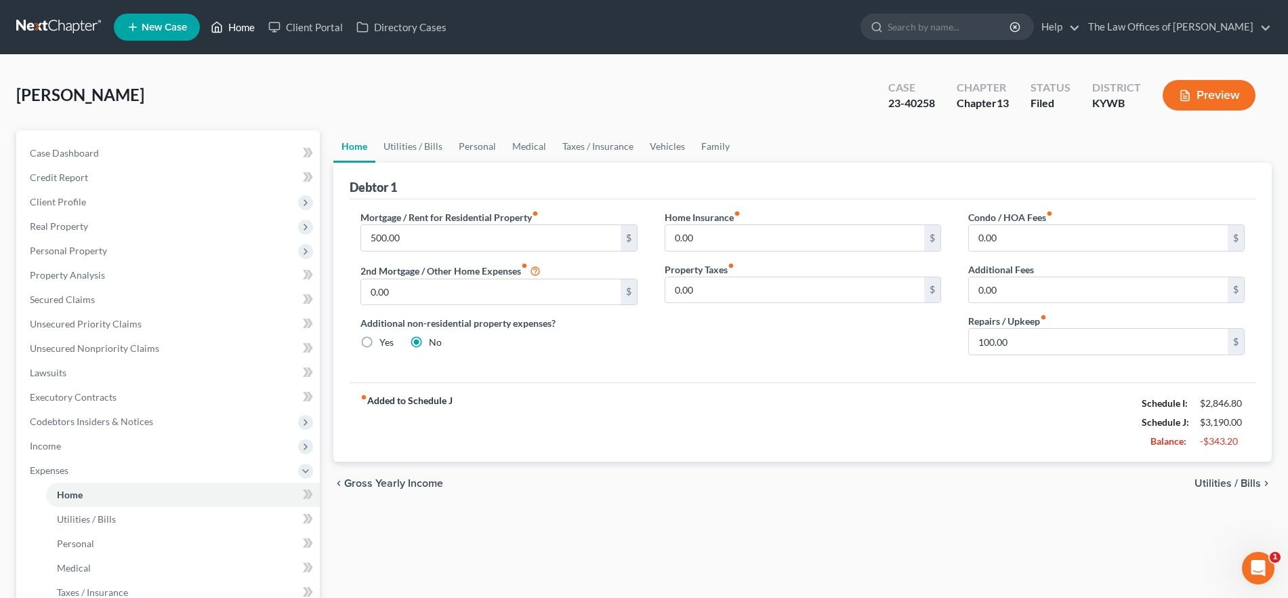
click at [226, 27] on link "Home" at bounding box center [233, 27] width 58 height 24
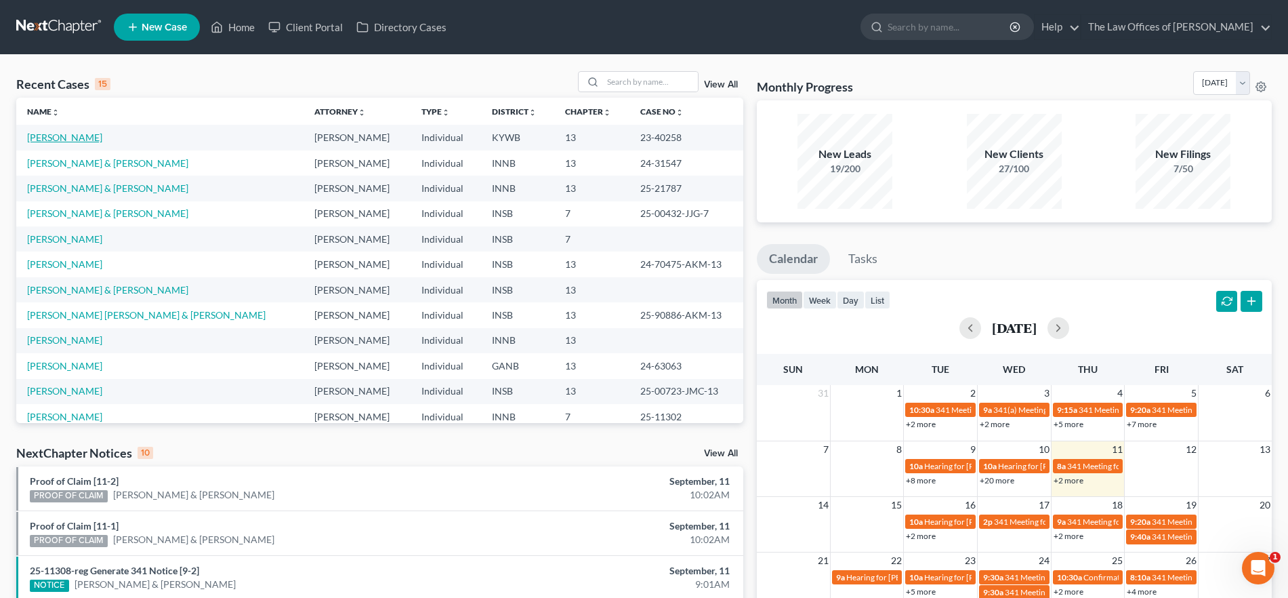
click at [62, 140] on link "[PERSON_NAME]" at bounding box center [64, 137] width 75 height 12
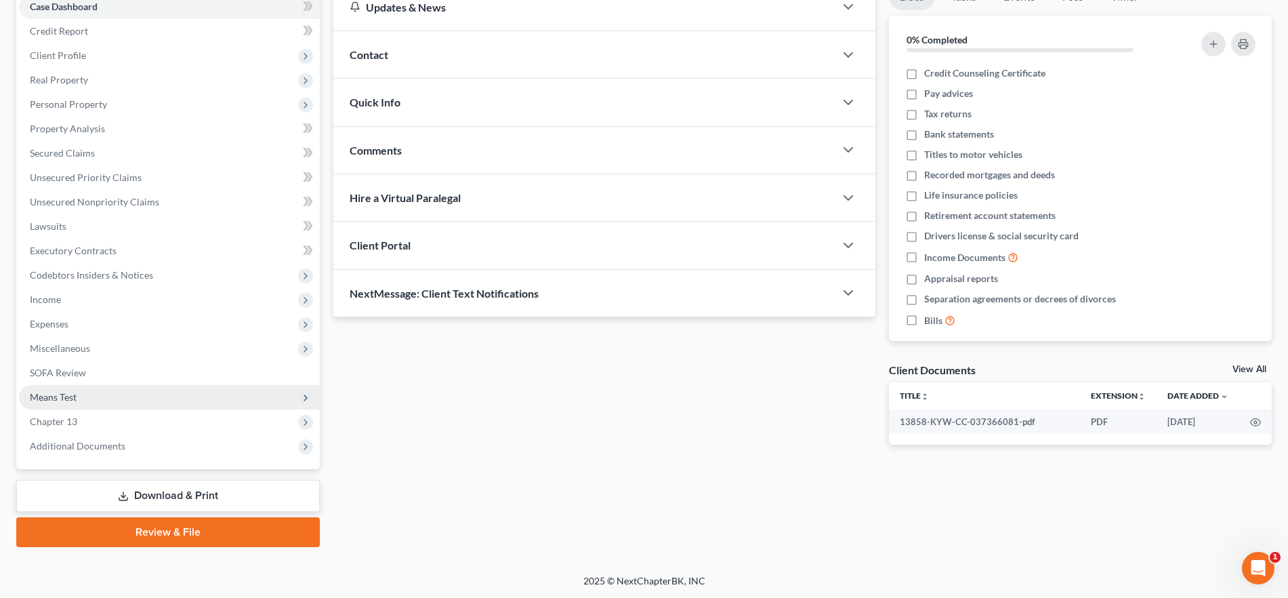
scroll to position [147, 0]
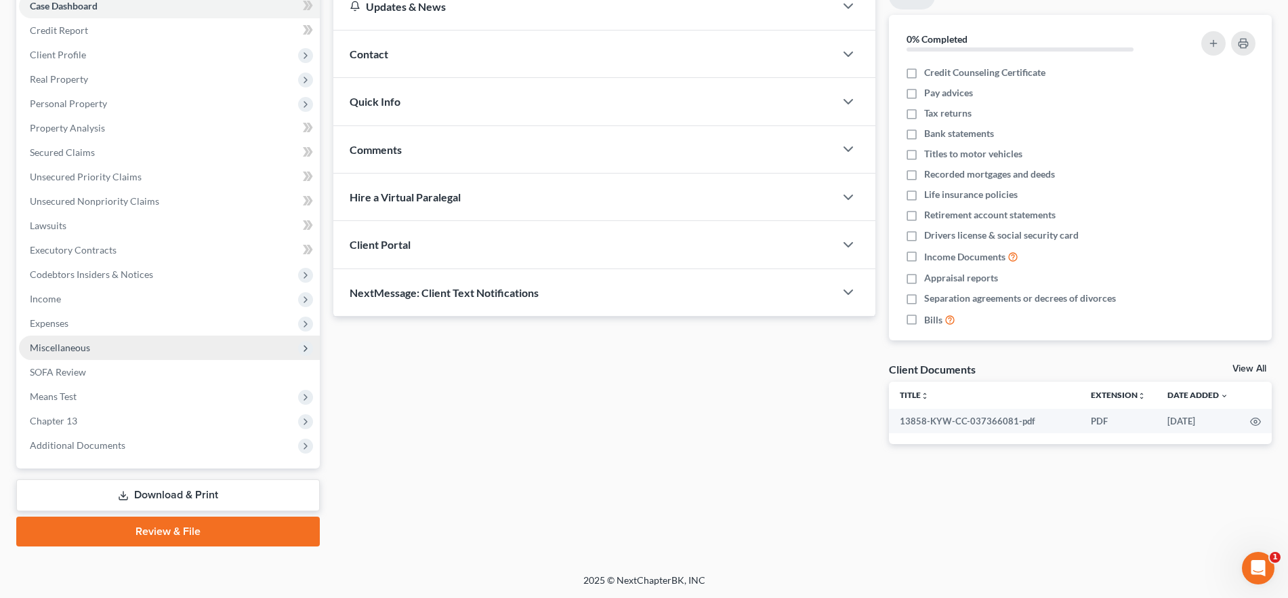
drag, startPoint x: 119, startPoint y: 320, endPoint x: 146, endPoint y: 343, distance: 36.0
click at [119, 320] on span "Expenses" at bounding box center [169, 323] width 301 height 24
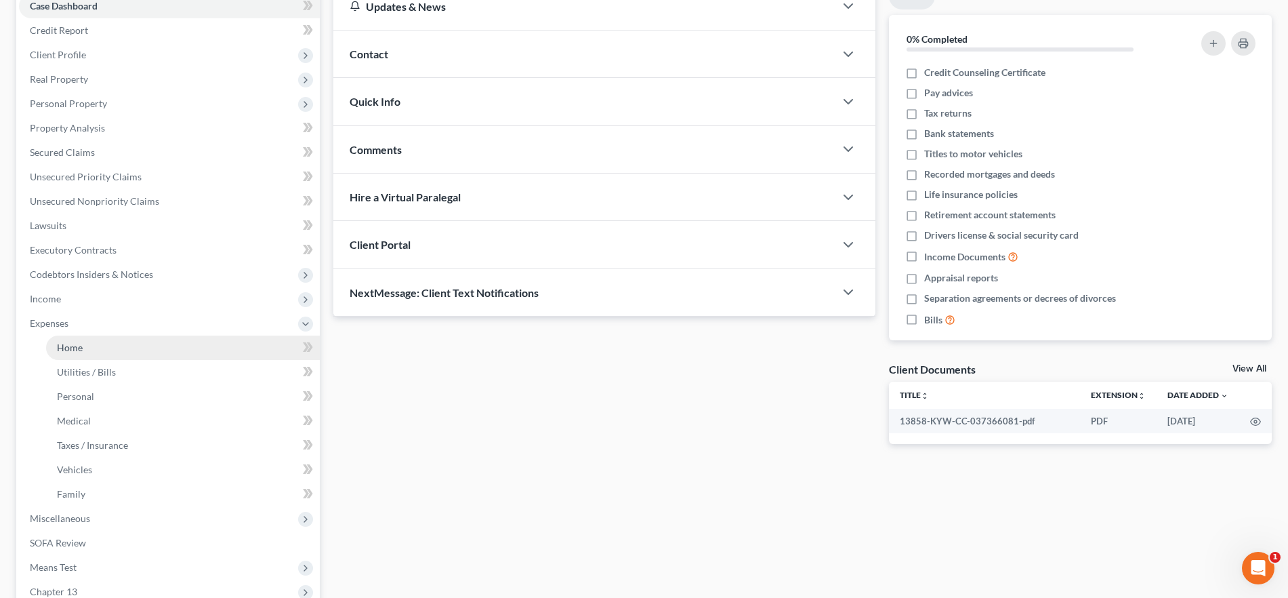
click at [144, 337] on link "Home" at bounding box center [183, 347] width 274 height 24
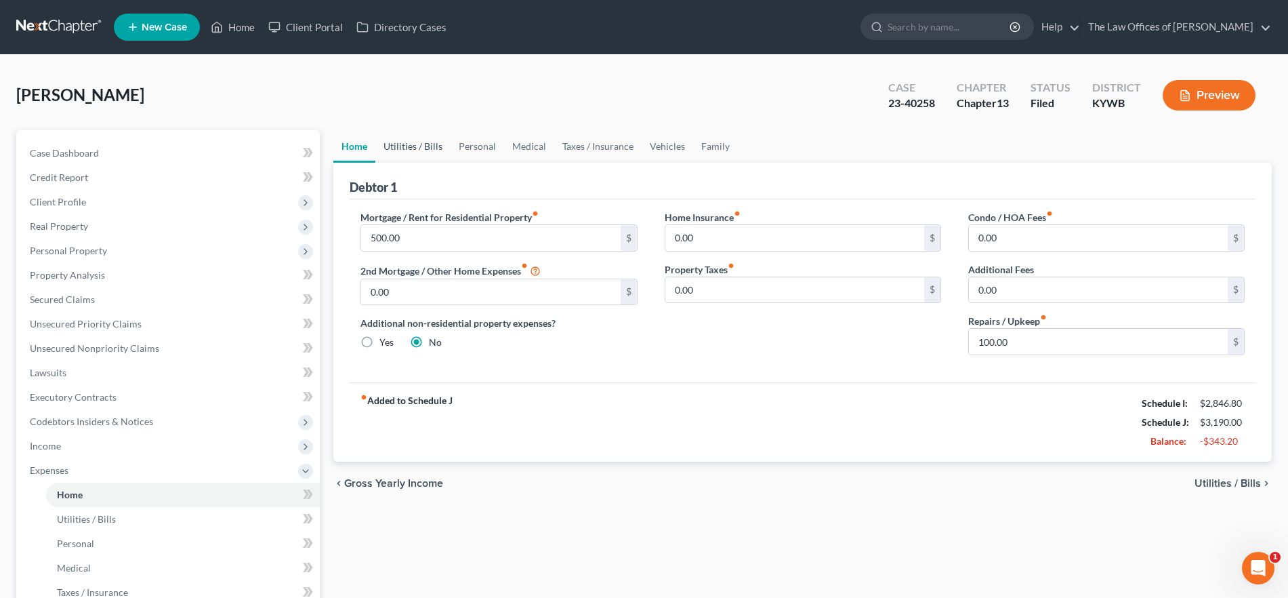
click at [430, 144] on link "Utilities / Bills" at bounding box center [412, 146] width 75 height 33
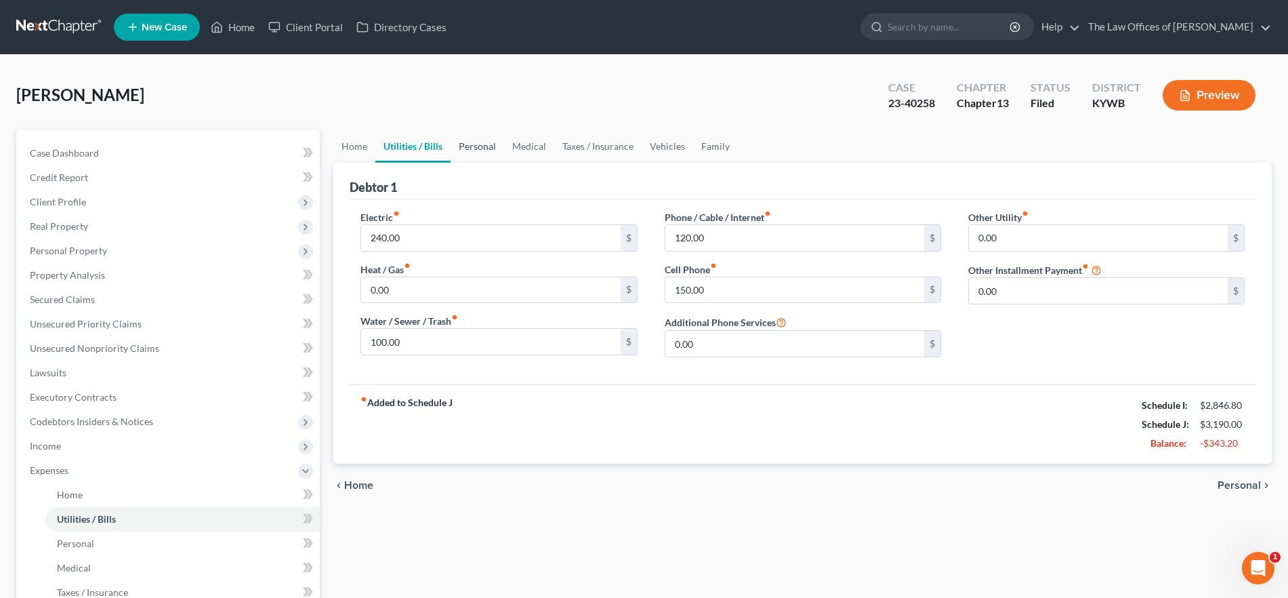
click at [485, 151] on link "Personal" at bounding box center [478, 146] width 54 height 33
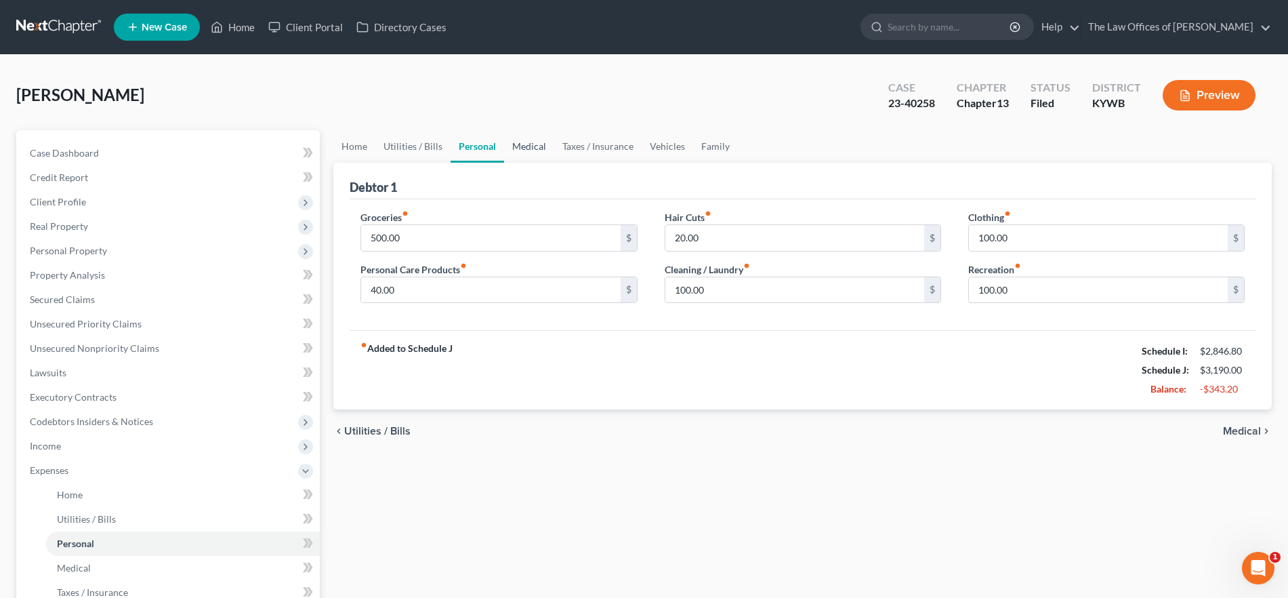
click at [530, 147] on link "Medical" at bounding box center [529, 146] width 50 height 33
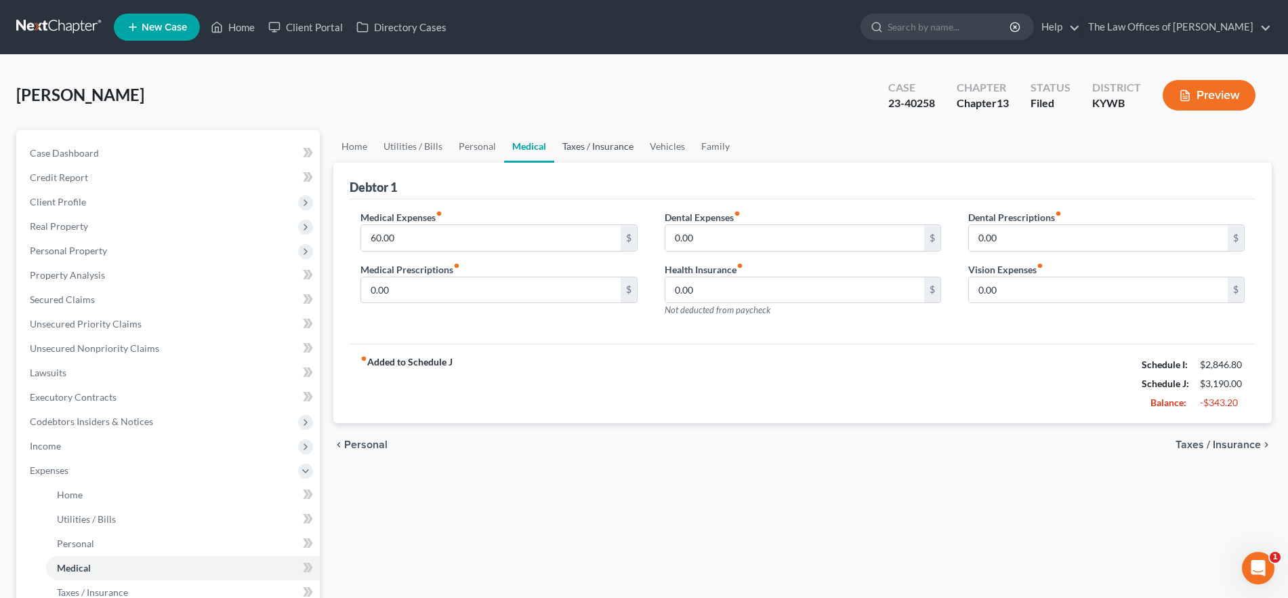
click at [611, 150] on link "Taxes / Insurance" at bounding box center [597, 146] width 87 height 33
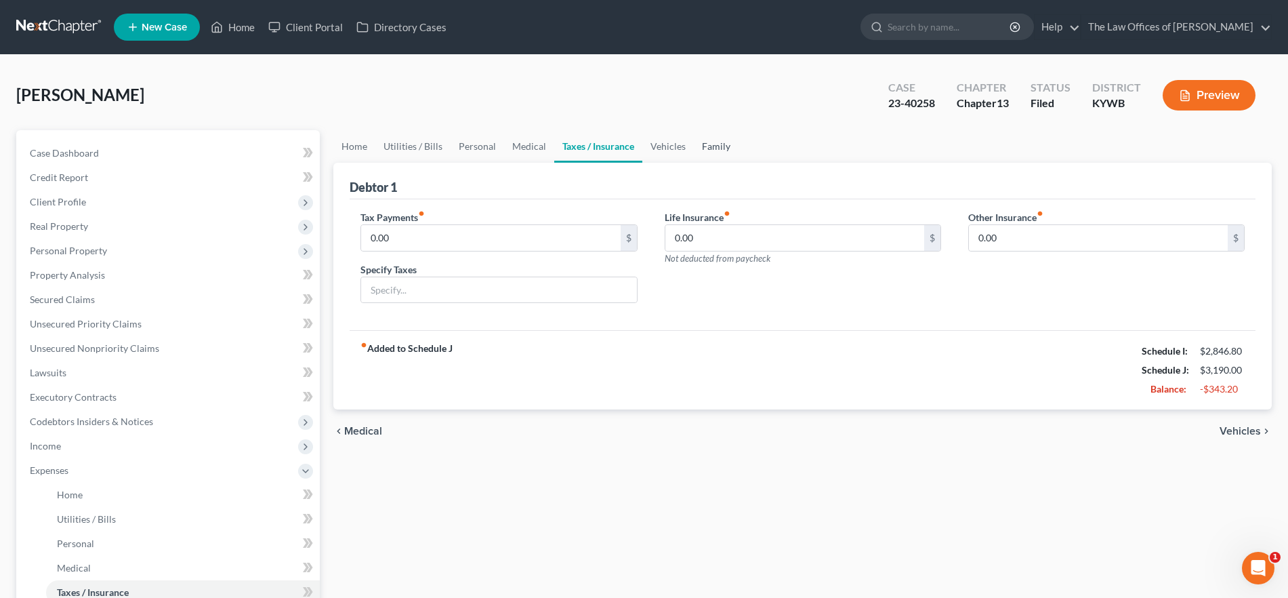
click at [699, 154] on link "Family" at bounding box center [716, 146] width 45 height 33
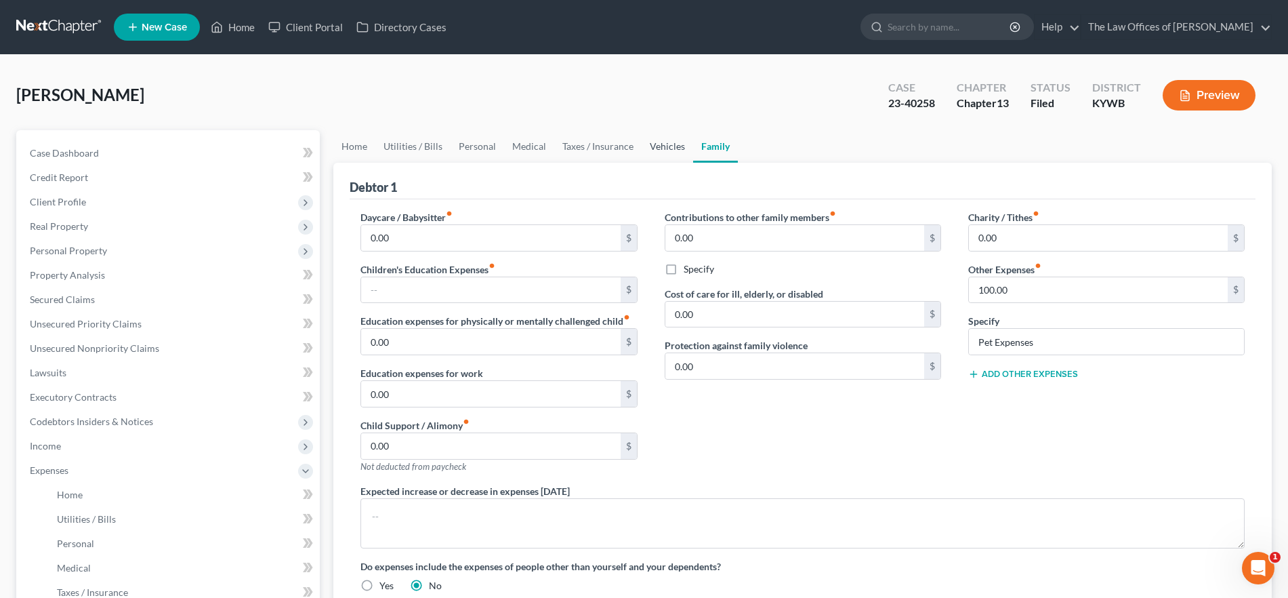
click at [668, 152] on link "Vehicles" at bounding box center [667, 146] width 51 height 33
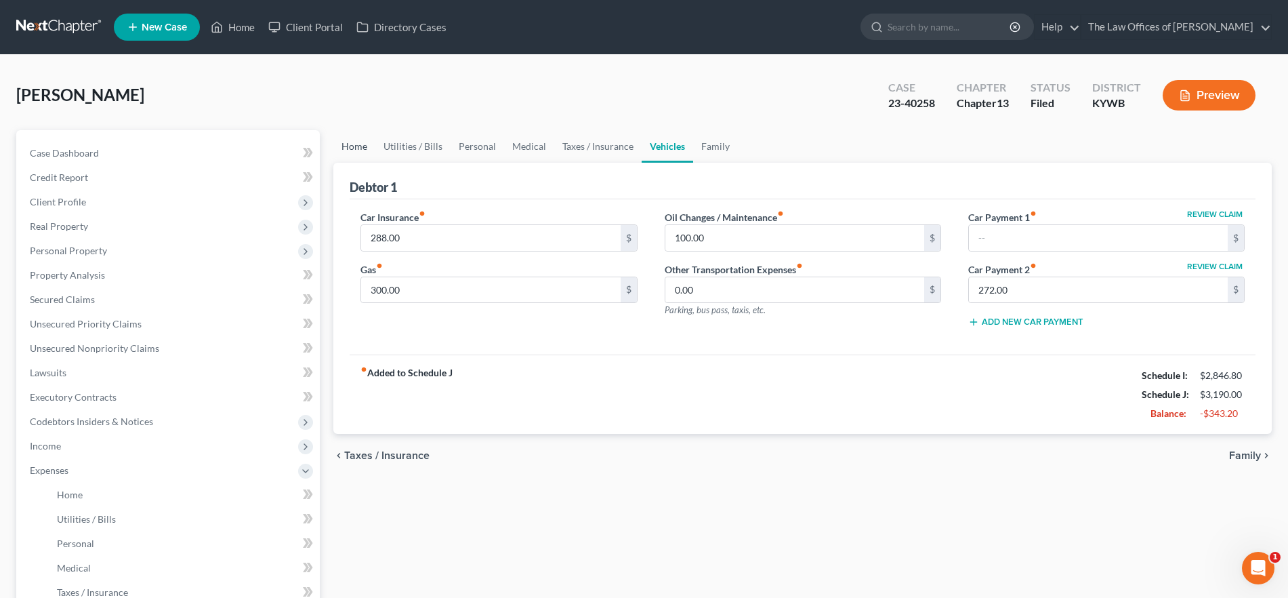
click at [356, 142] on link "Home" at bounding box center [354, 146] width 42 height 33
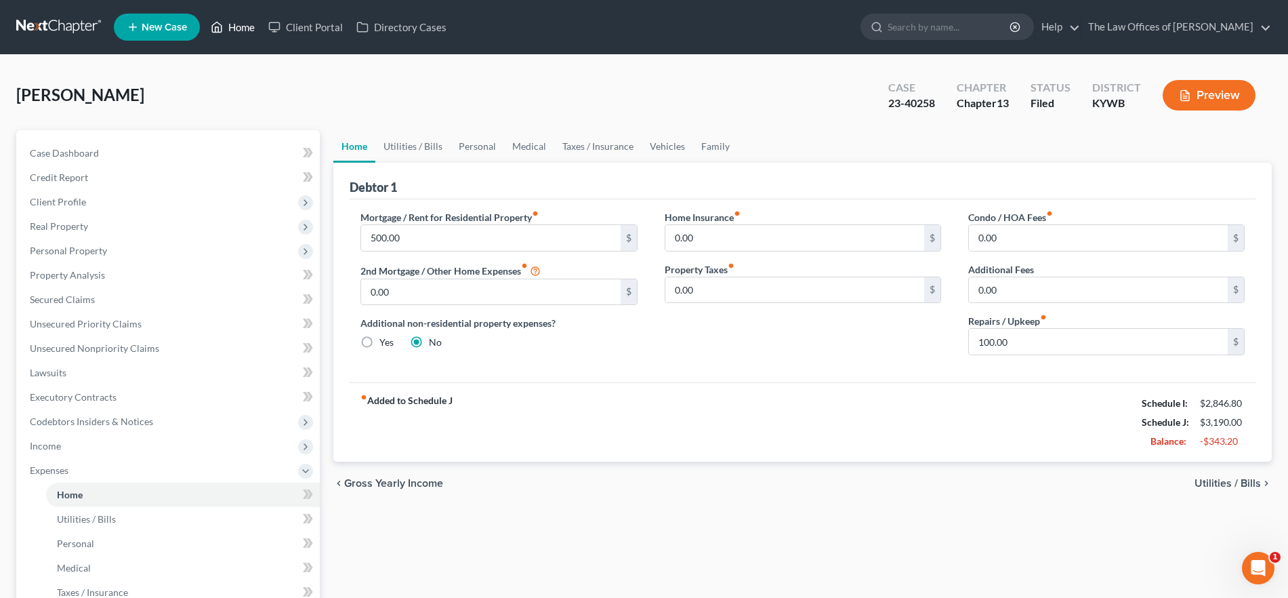
click at [230, 33] on link "Home" at bounding box center [233, 27] width 58 height 24
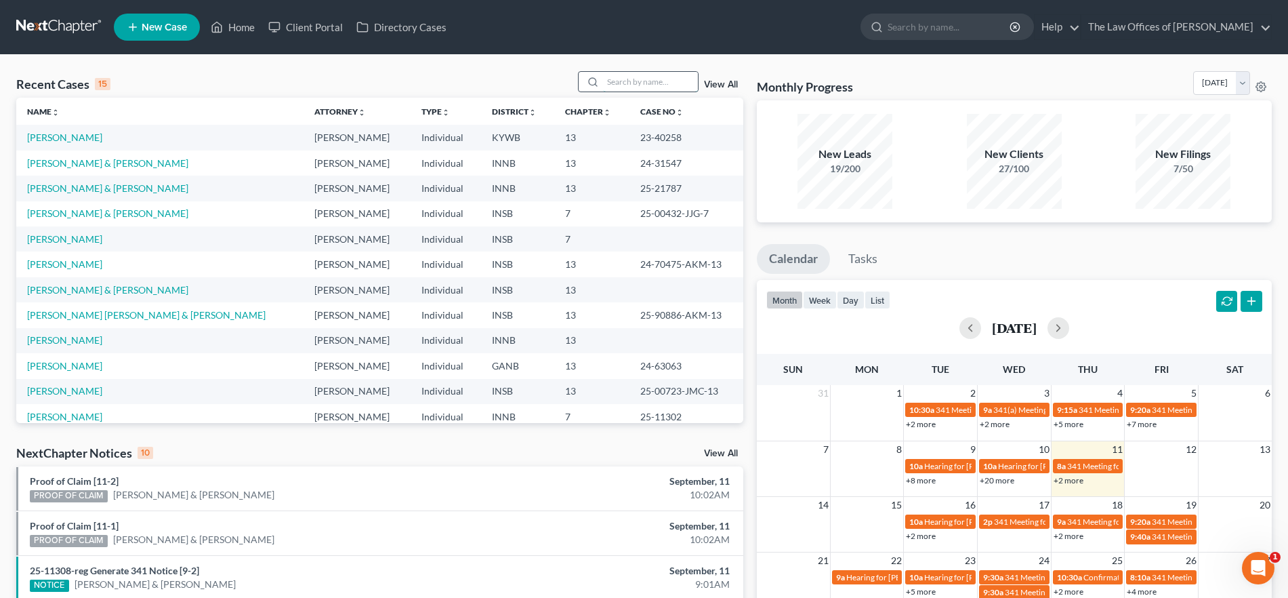
click at [659, 79] on input "search" at bounding box center [650, 82] width 95 height 20
type input "[PERSON_NAME]"
